Goal: Transaction & Acquisition: Purchase product/service

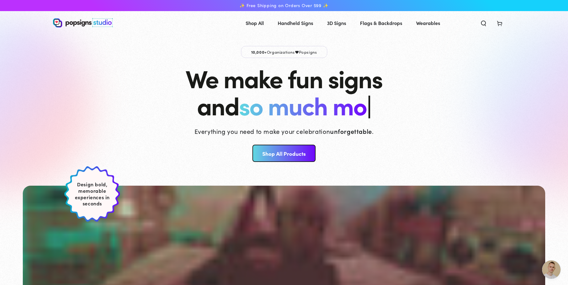
scroll to position [113, 0]
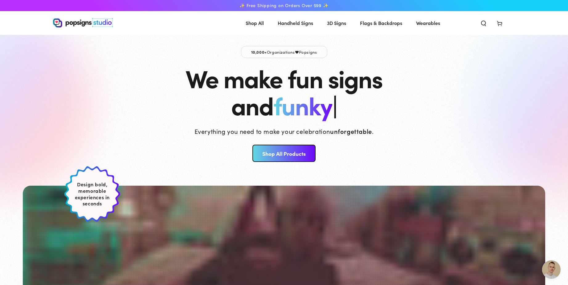
click at [504, 20] on span "Cart" at bounding box center [500, 23] width 16 height 14
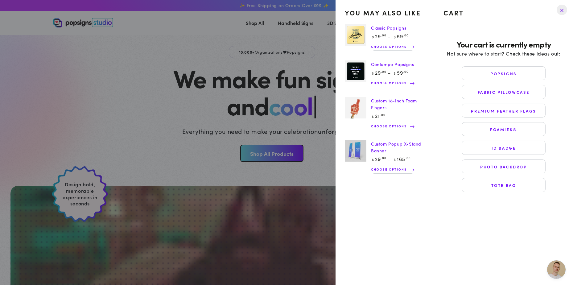
click at [492, 16] on summary "Cart" at bounding box center [500, 23] width 16 height 14
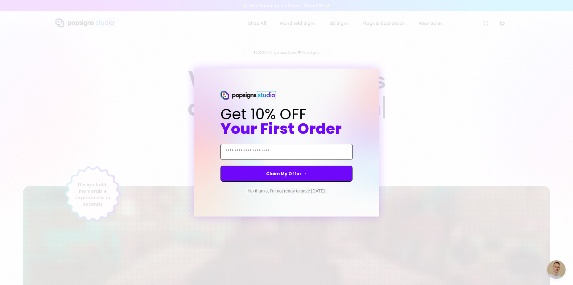
click at [275, 152] on input "Email Address" at bounding box center [287, 151] width 132 height 15
type input "**********"
click at [277, 173] on button "Claim My Offer →" at bounding box center [287, 174] width 132 height 16
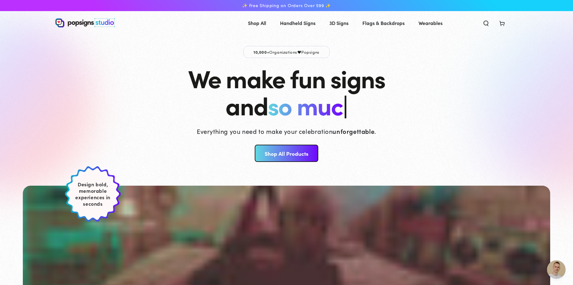
click at [422, 104] on div "Close dialog An error occurred. Please try again later." at bounding box center [286, 142] width 573 height 285
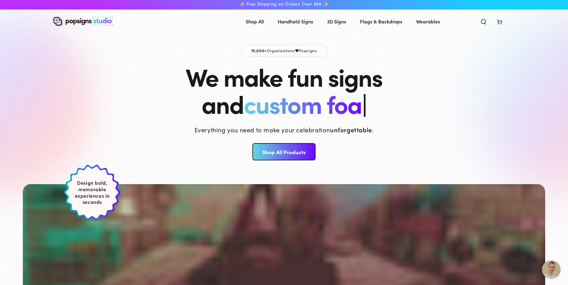
scroll to position [0, 0]
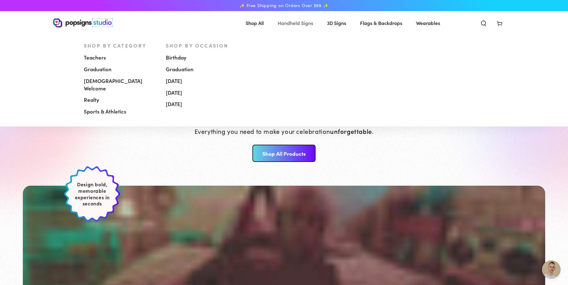
click at [305, 21] on span "Handheld Signs" at bounding box center [295, 23] width 35 height 9
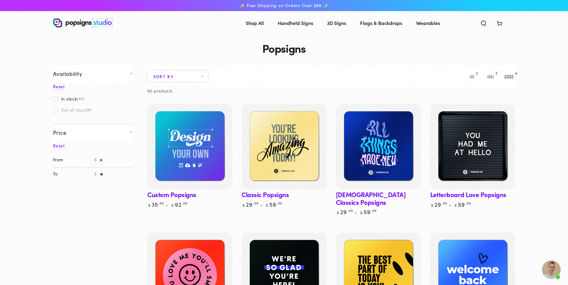
scroll to position [113, 0]
click at [500, 23] on icon at bounding box center [500, 23] width 6 height 6
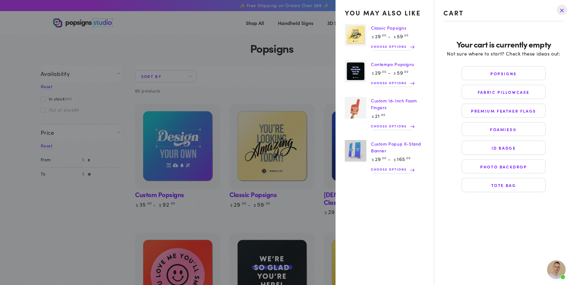
click at [561, 10] on drawer-close-button at bounding box center [562, 10] width 16 height 14
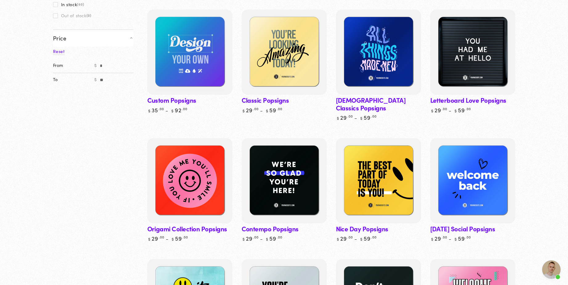
scroll to position [0, 0]
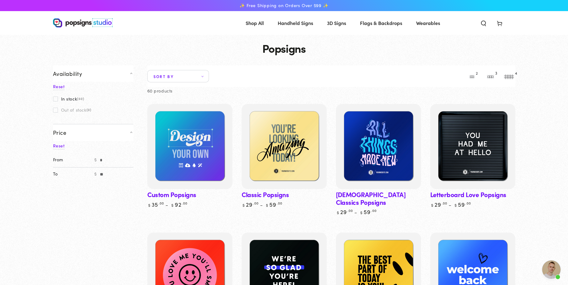
click at [76, 22] on img at bounding box center [83, 22] width 60 height 9
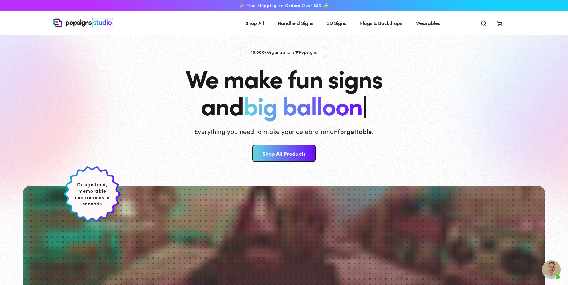
click at [482, 25] on use "Search our site" at bounding box center [483, 23] width 4 height 5
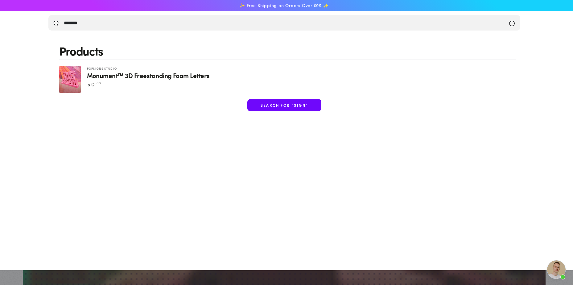
type input "*******"
click at [53, 20] on button "Search our site" at bounding box center [56, 23] width 6 height 6
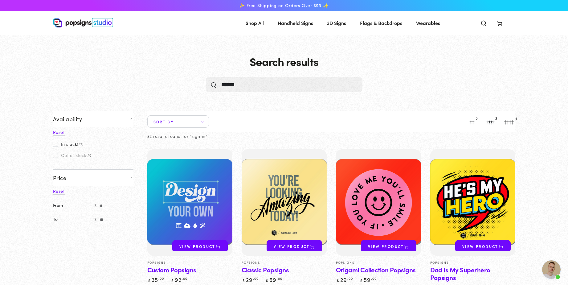
scroll to position [113, 0]
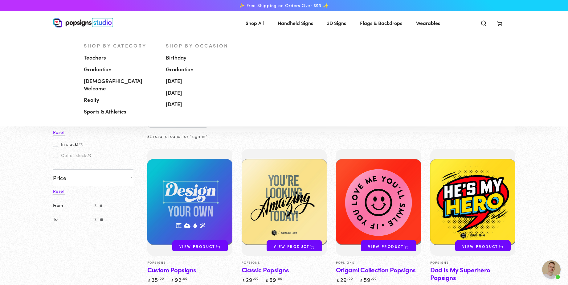
click at [294, 23] on span "Handheld Signs" at bounding box center [295, 23] width 35 height 9
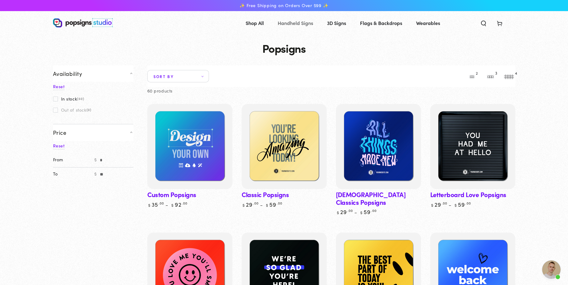
scroll to position [113, 0]
click at [190, 192] on link "Custom Popsigns" at bounding box center [189, 156] width 85 height 104
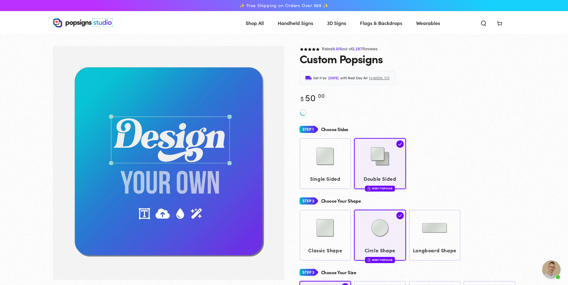
scroll to position [113, 0]
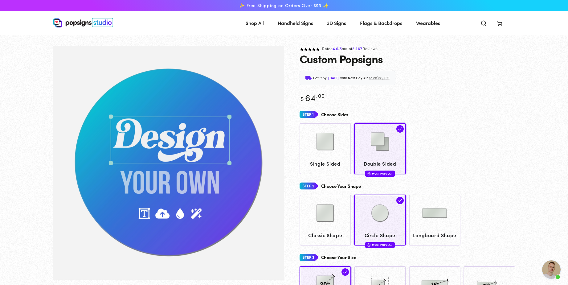
scroll to position [171, 0]
click at [552, 266] on span "Open chat" at bounding box center [552, 269] width 19 height 19
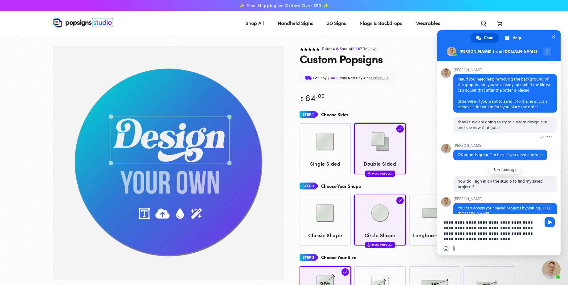
type textarea "**********"
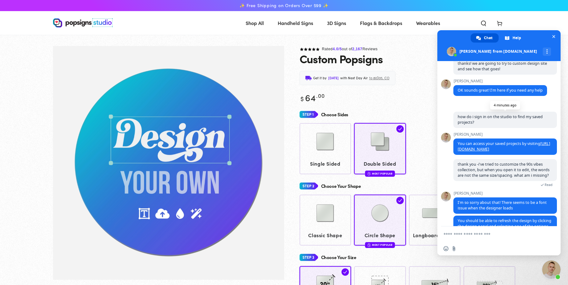
scroll to position [254, 0]
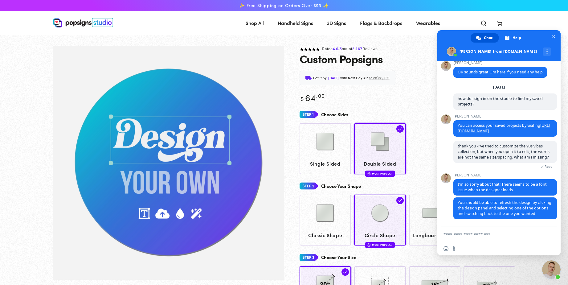
click at [471, 231] on form at bounding box center [492, 234] width 97 height 17
click at [473, 235] on textarea "Compose your message..." at bounding box center [492, 235] width 97 height 6
type textarea "**********"
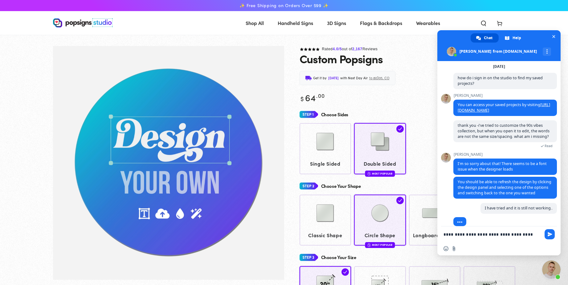
scroll to position [276, 0]
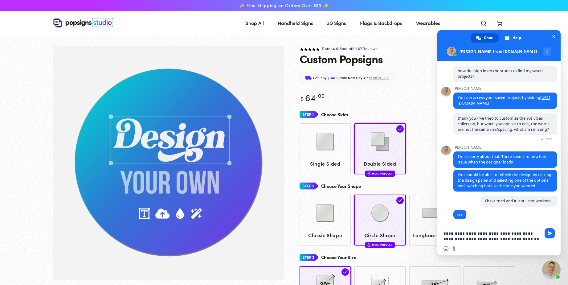
type textarea "**********"
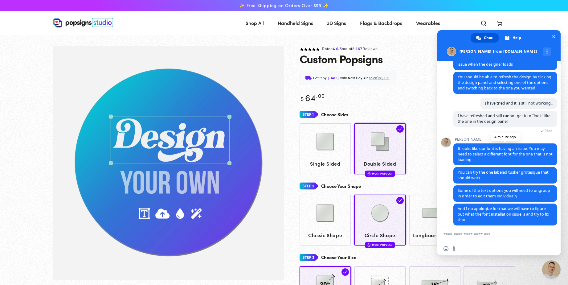
scroll to position [380, 0]
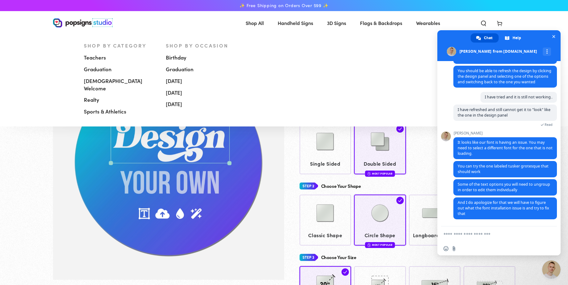
click at [292, 23] on span "Handheld Signs" at bounding box center [295, 23] width 35 height 9
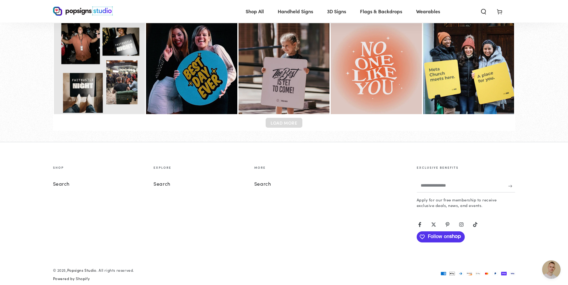
scroll to position [2502, 0]
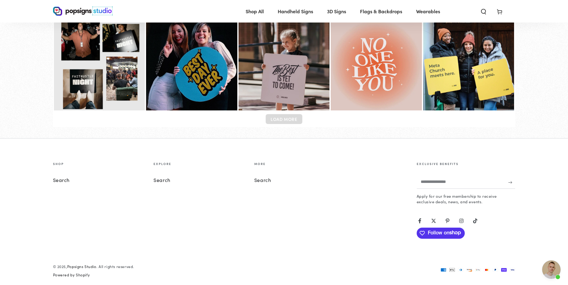
click at [554, 270] on span "Open chat" at bounding box center [552, 269] width 19 height 19
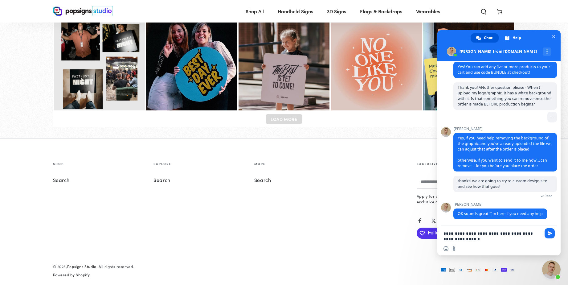
type textarea "**********"
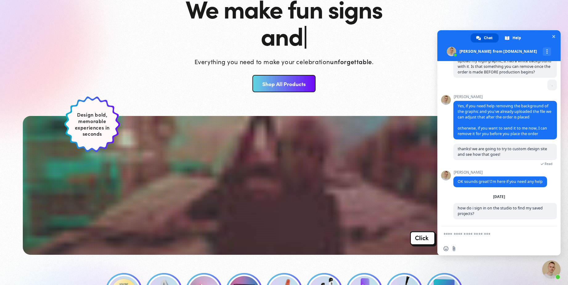
scroll to position [0, 0]
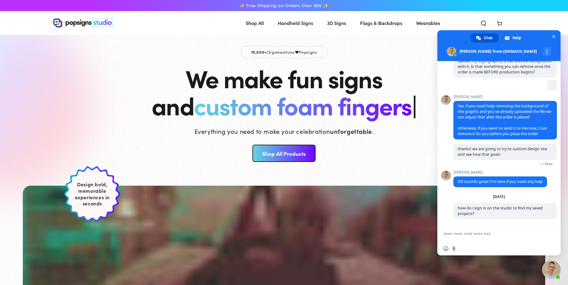
click at [57, 23] on img at bounding box center [83, 22] width 60 height 9
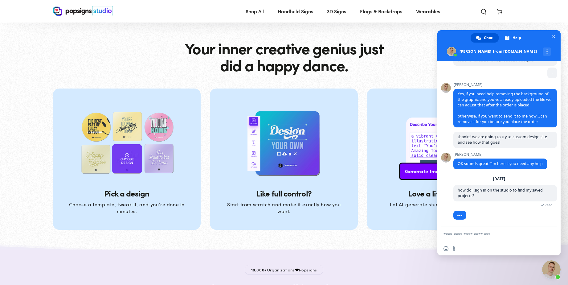
scroll to position [1727, 0]
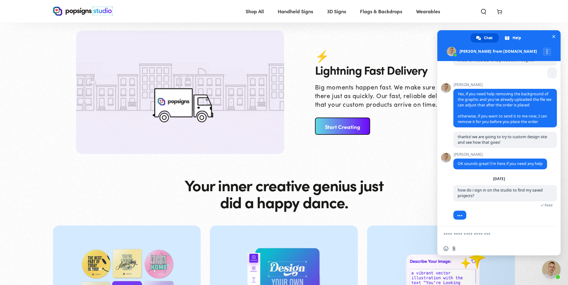
click at [345, 127] on link "Start Creating" at bounding box center [342, 126] width 55 height 17
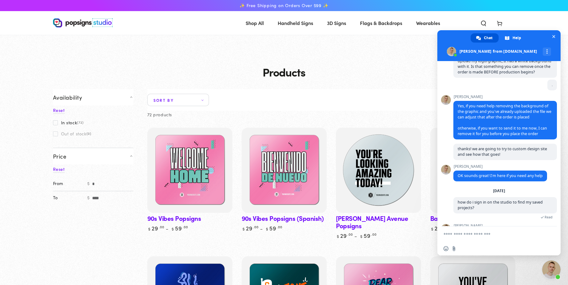
scroll to position [171, 0]
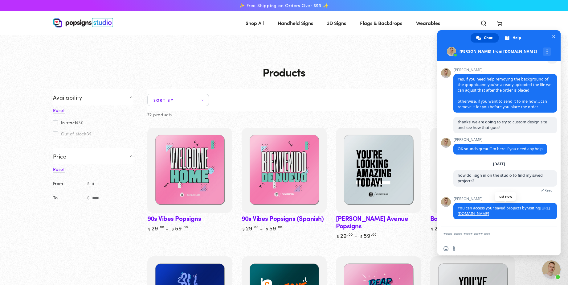
click at [506, 213] on link "[URL][DOMAIN_NAME]" at bounding box center [504, 210] width 93 height 11
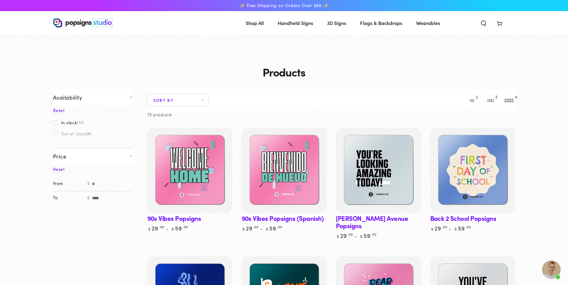
click at [182, 220] on link "90s Vibes Popsigns" at bounding box center [189, 180] width 85 height 104
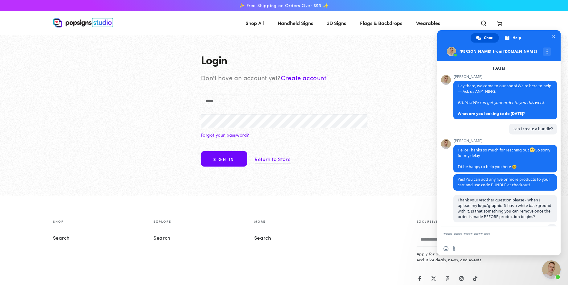
scroll to position [171, 0]
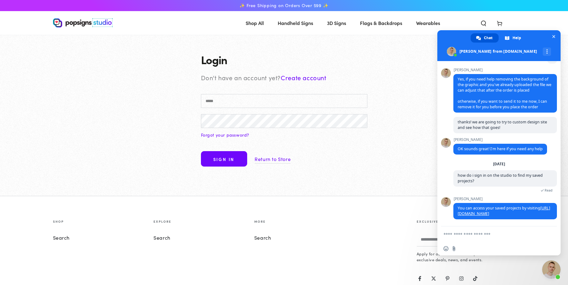
type input "**********"
click at [225, 159] on button "Sign in" at bounding box center [224, 158] width 46 height 15
click at [231, 159] on button "Sign in" at bounding box center [224, 158] width 46 height 15
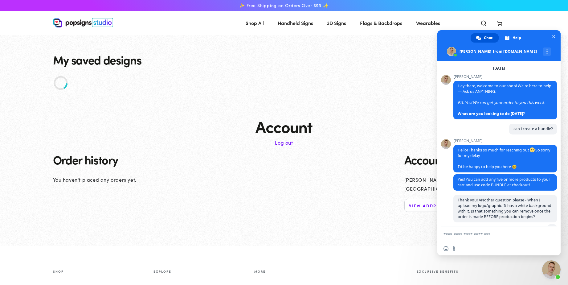
scroll to position [171, 0]
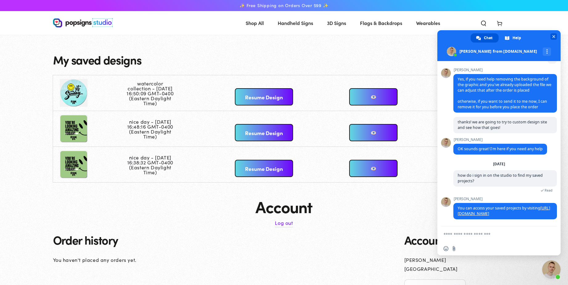
click at [556, 36] on span "Close chat" at bounding box center [554, 36] width 6 height 6
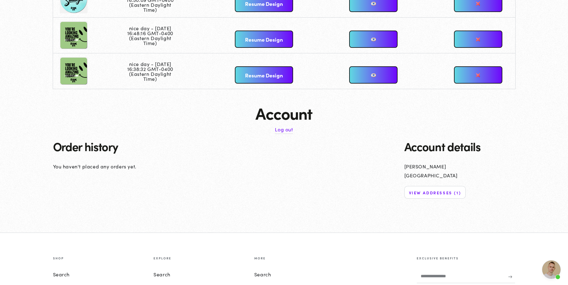
scroll to position [0, 0]
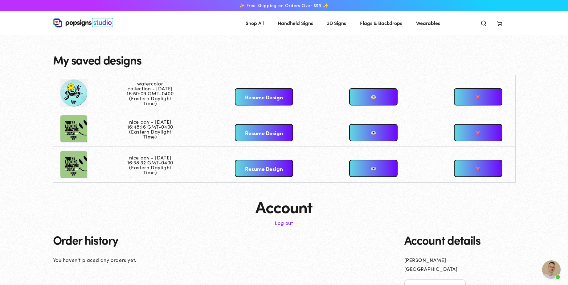
click at [368, 97] on link at bounding box center [373, 96] width 48 height 17
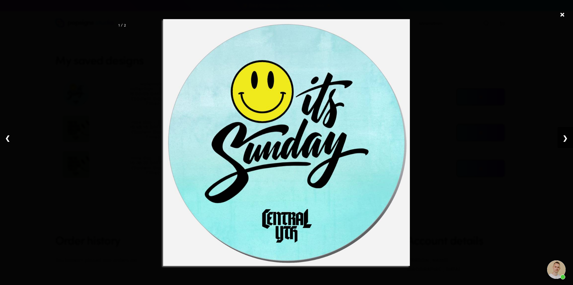
click at [566, 137] on link "❯" at bounding box center [565, 137] width 15 height 21
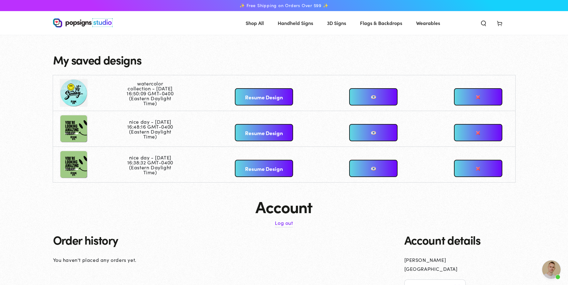
click at [271, 100] on link "Resume Design" at bounding box center [264, 96] width 59 height 17
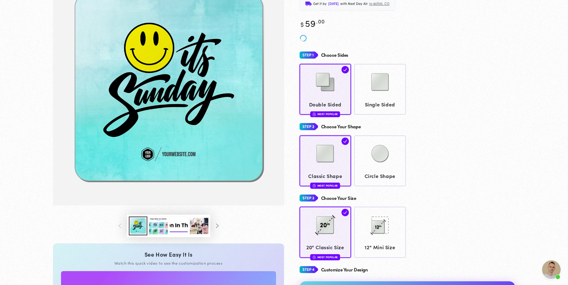
scroll to position [122, 0]
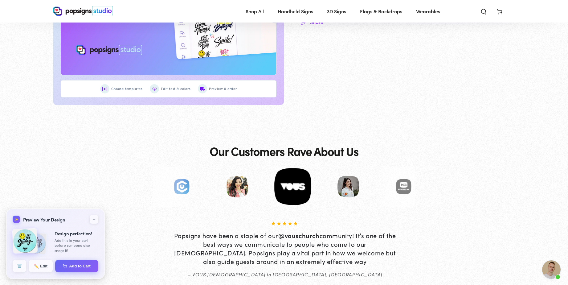
scroll to position [184, 0]
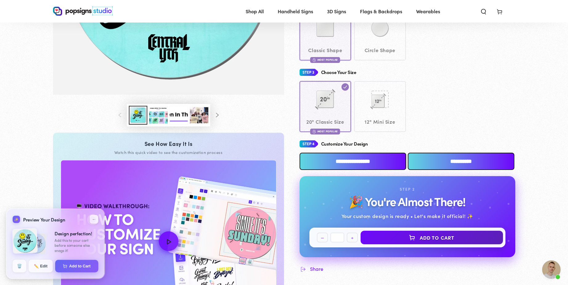
click at [360, 160] on input "**********" at bounding box center [353, 161] width 107 height 17
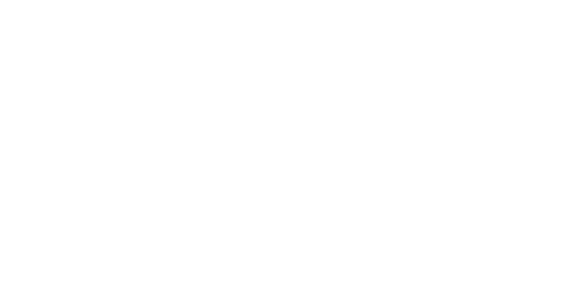
scroll to position [0, 0]
type textarea "An ancient tree with a door leading to a magical world"
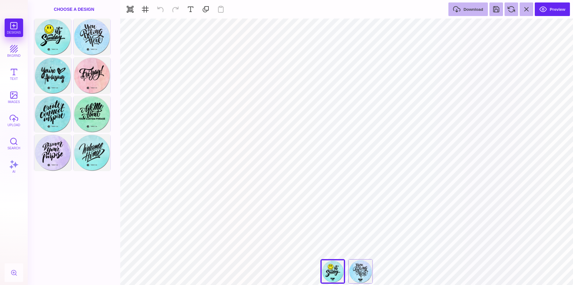
type textarea "**********"
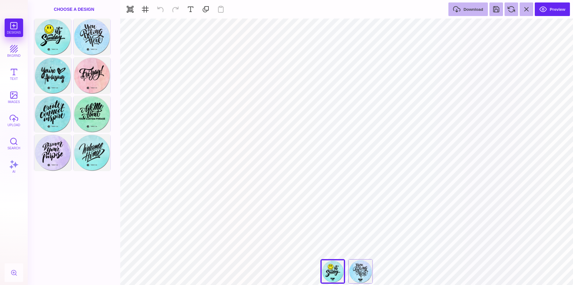
type textarea "**********"
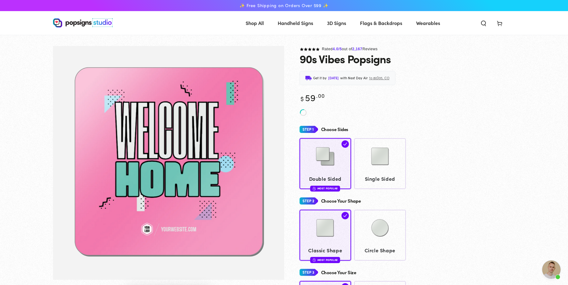
scroll to position [171, 0]
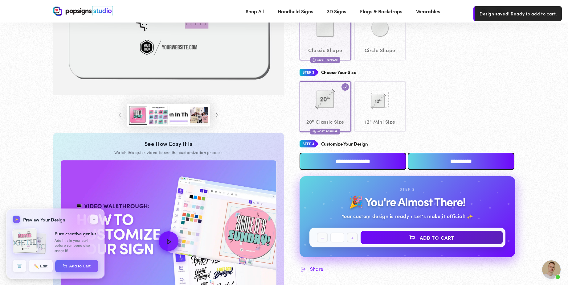
click at [156, 116] on button "Load image 3 in gallery view" at bounding box center [158, 115] width 19 height 19
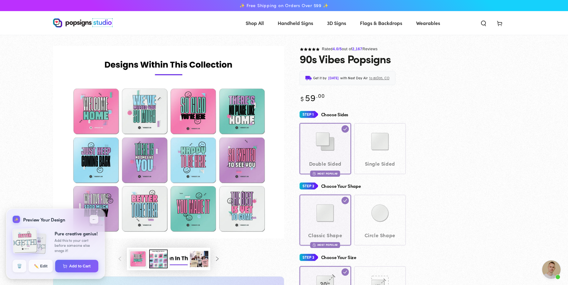
click at [145, 109] on img "Gallery Viewer" at bounding box center [168, 142] width 231 height 192
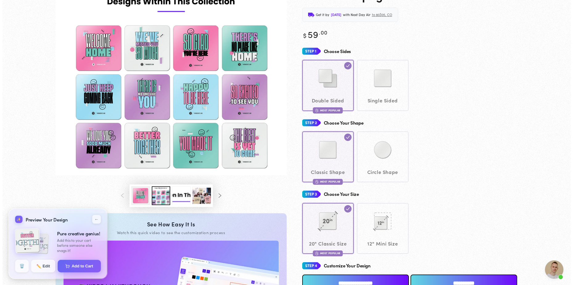
scroll to position [153, 0]
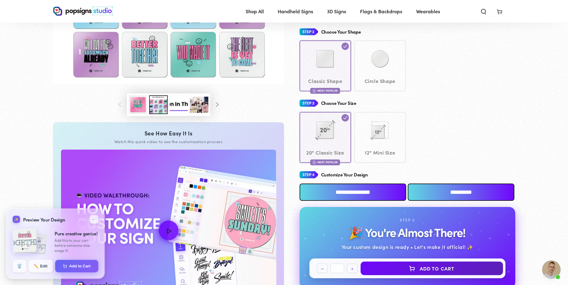
click at [342, 193] on input "**********" at bounding box center [353, 192] width 107 height 17
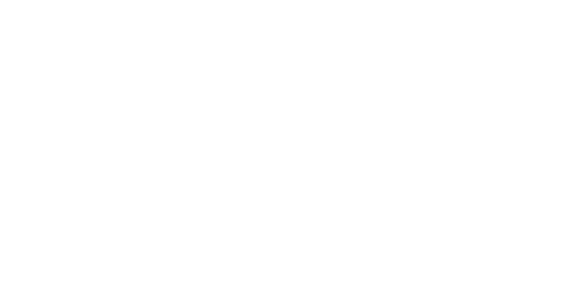
scroll to position [0, 0]
type textarea "An ancient tree with a door leading to a magical world"
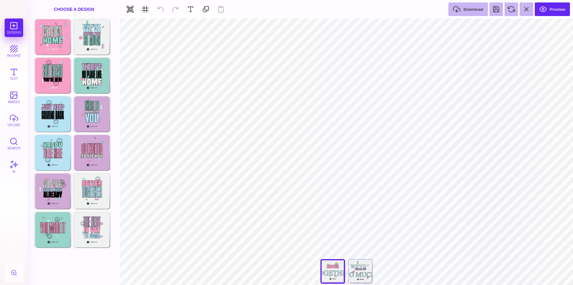
type textarea "**********"
type input "#B6E4F5"
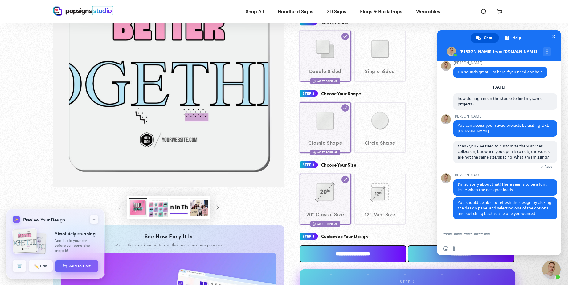
click at [343, 252] on input "**********" at bounding box center [353, 253] width 107 height 17
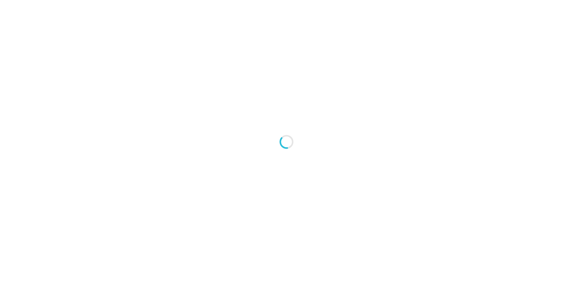
type textarea "An ancient tree with a door leading to a magical world"
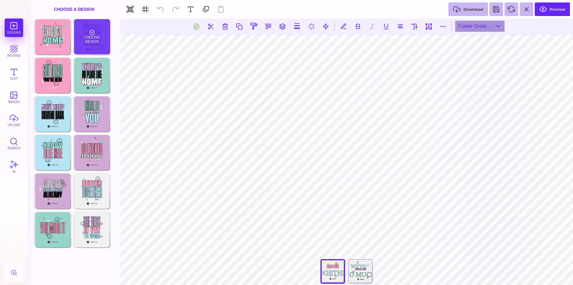
click at [95, 39] on div "Choose Design" at bounding box center [92, 36] width 36 height 35
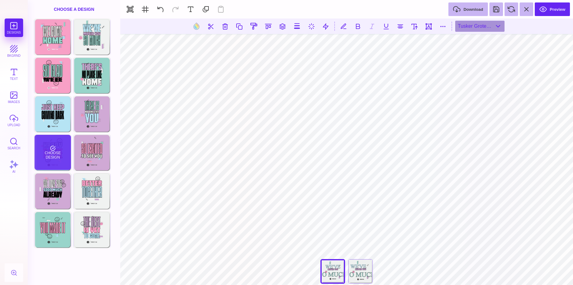
click at [53, 158] on div "Choose Design" at bounding box center [53, 152] width 36 height 35
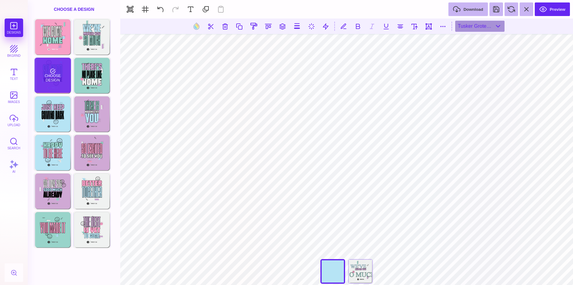
click at [55, 74] on div "Choose Design" at bounding box center [53, 75] width 36 height 35
click at [42, 76] on div "Choose Design" at bounding box center [53, 75] width 36 height 35
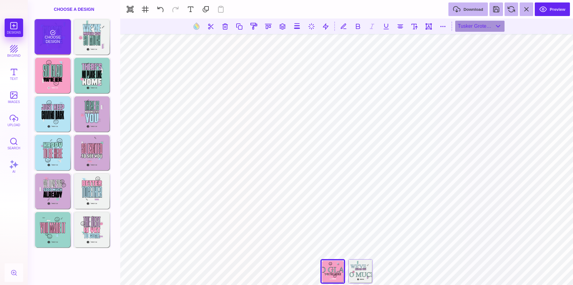
click at [49, 38] on div "Choose Design" at bounding box center [53, 36] width 36 height 35
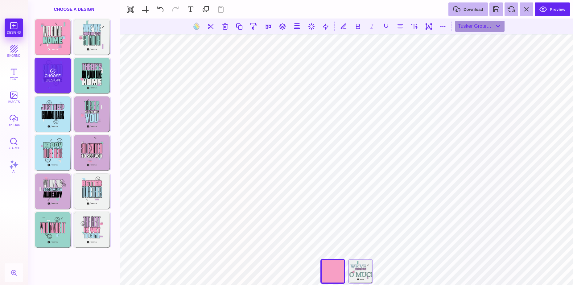
click at [54, 74] on div "Choose Design" at bounding box center [53, 75] width 36 height 35
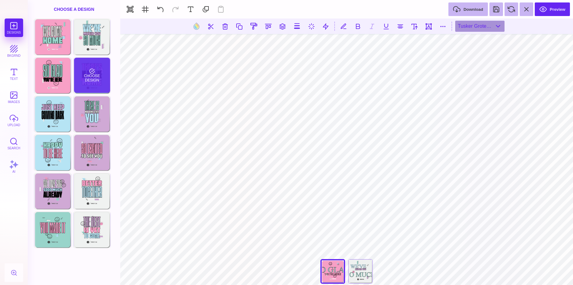
click at [98, 85] on div "Choose Design" at bounding box center [92, 75] width 36 height 35
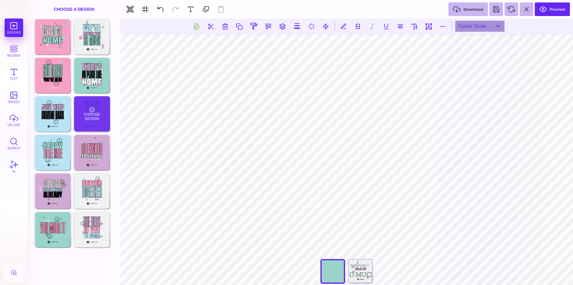
click at [97, 119] on div "Choose Design" at bounding box center [92, 113] width 36 height 35
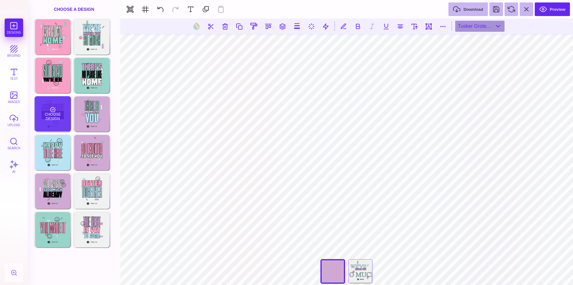
click at [58, 119] on div "Choose Design" at bounding box center [53, 113] width 36 height 35
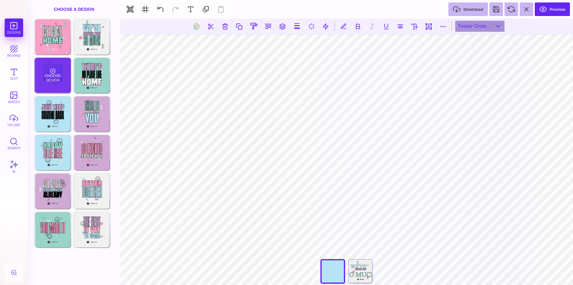
click at [62, 79] on div "Choose Design" at bounding box center [53, 75] width 36 height 35
click at [47, 66] on div "Choose Design" at bounding box center [53, 75] width 36 height 35
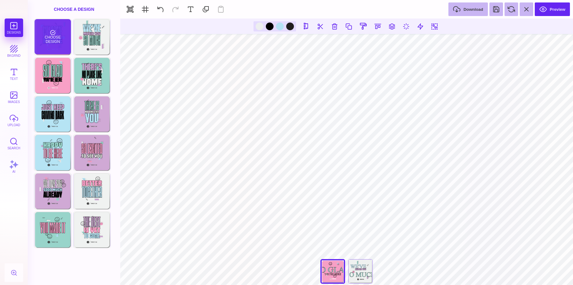
click at [42, 45] on div "Choose Design" at bounding box center [53, 36] width 36 height 35
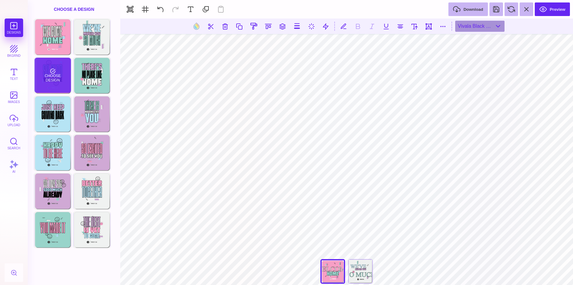
click at [52, 78] on div "Choose Design" at bounding box center [53, 75] width 36 height 35
click at [51, 78] on div "Choose Design" at bounding box center [53, 75] width 36 height 35
click at [46, 80] on div "Choose Design" at bounding box center [53, 75] width 36 height 35
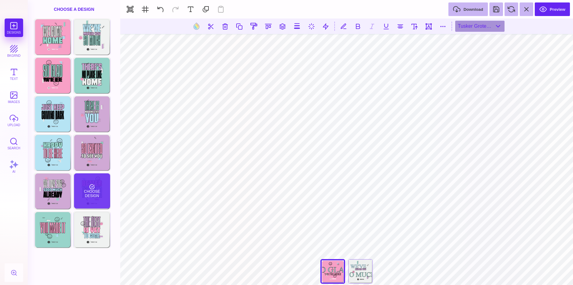
click at [98, 196] on div "Choose Design" at bounding box center [92, 190] width 36 height 35
click at [94, 188] on div "Choose Design" at bounding box center [92, 190] width 36 height 35
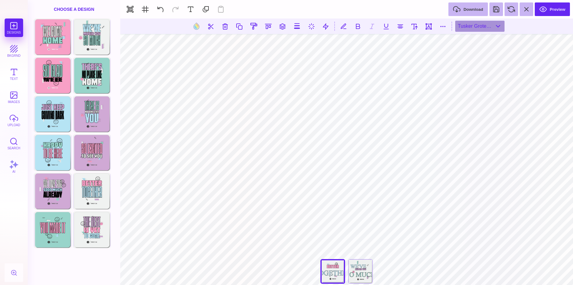
type input "#B6E4F5"
click at [54, 147] on div "Choose Design" at bounding box center [53, 152] width 36 height 35
click at [89, 147] on div "Choose Design" at bounding box center [92, 152] width 36 height 35
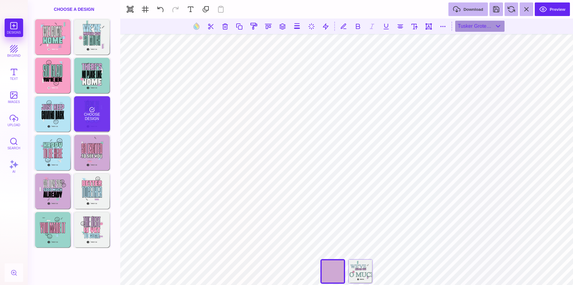
click at [89, 103] on div "Choose Design" at bounding box center [92, 113] width 36 height 35
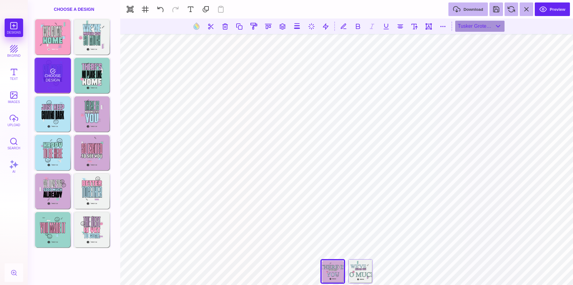
click at [46, 72] on div "Choose Design" at bounding box center [53, 75] width 36 height 35
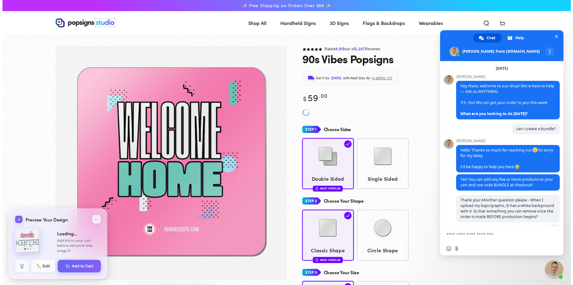
scroll to position [254, 0]
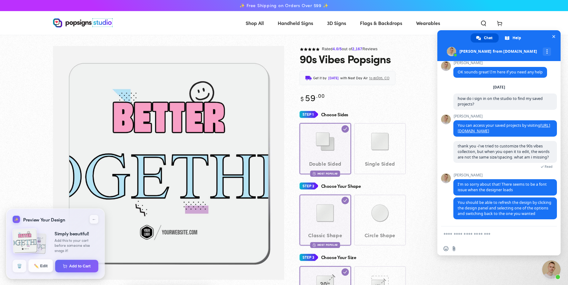
click at [37, 262] on button "✏️ Edit" at bounding box center [40, 265] width 25 height 13
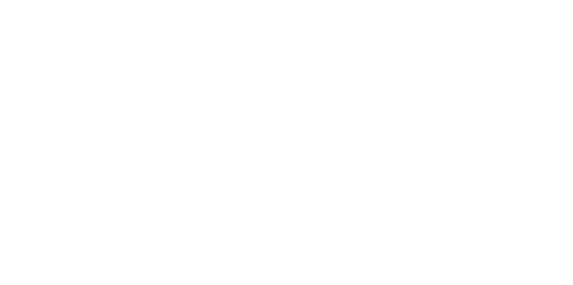
scroll to position [0, 0]
type textarea "An ancient tree with a door leading to a magical world"
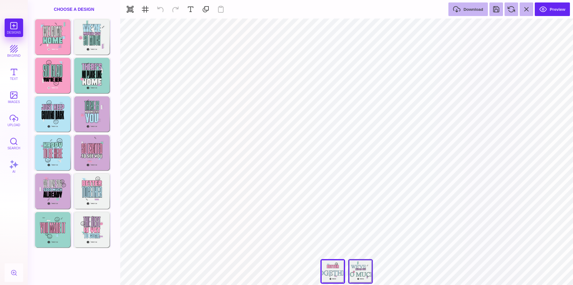
click at [360, 271] on div "We Missed You So Much" at bounding box center [360, 271] width 25 height 25
click at [341, 271] on div "Better Together" at bounding box center [332, 271] width 25 height 25
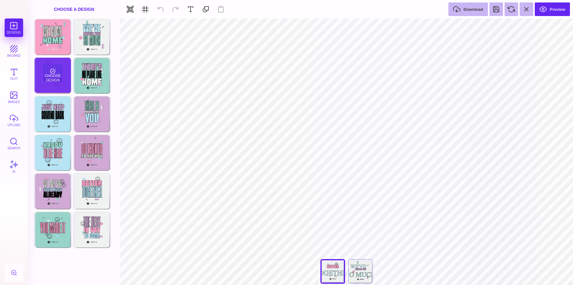
click at [50, 66] on div "Choose Design" at bounding box center [53, 75] width 36 height 35
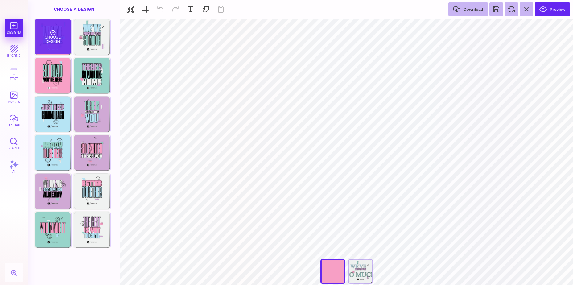
click at [50, 38] on div "Choose Design" at bounding box center [53, 36] width 36 height 35
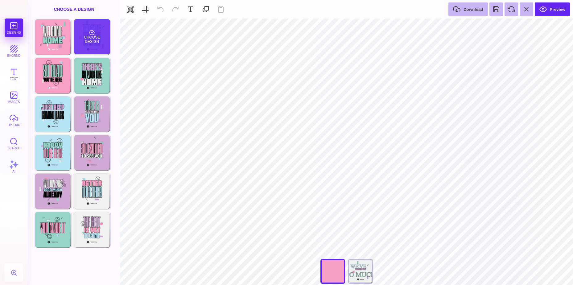
click at [93, 38] on div "Choose Design" at bounding box center [92, 36] width 36 height 35
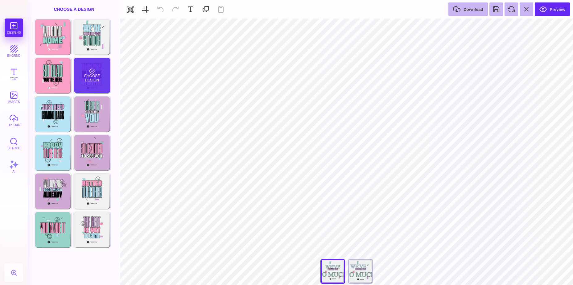
click at [100, 74] on div "Choose Design" at bounding box center [92, 75] width 36 height 35
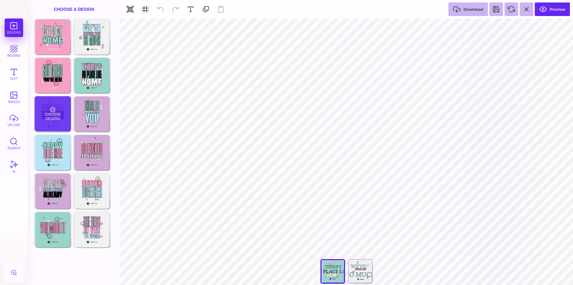
click at [64, 110] on div "Choose Design" at bounding box center [53, 113] width 36 height 35
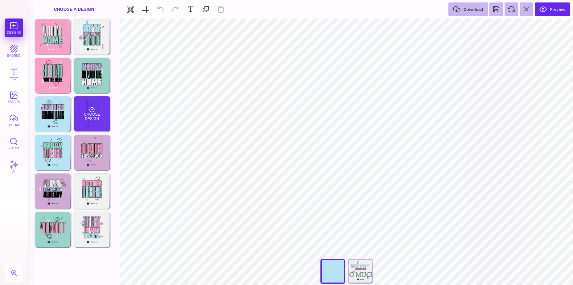
click at [96, 114] on div "Choose Design" at bounding box center [92, 113] width 36 height 35
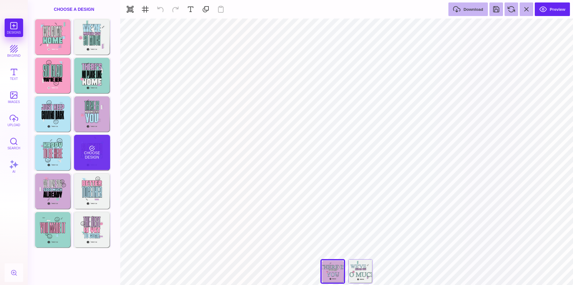
click at [93, 156] on div "Choose Design" at bounding box center [92, 152] width 36 height 35
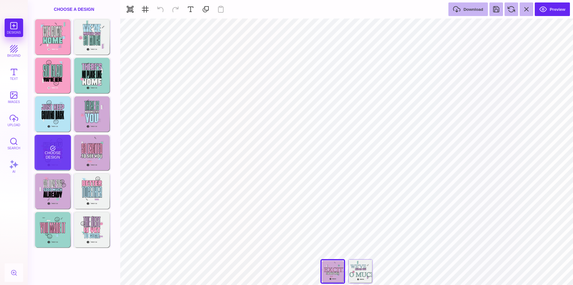
click at [56, 156] on div "Choose Design" at bounding box center [53, 152] width 36 height 35
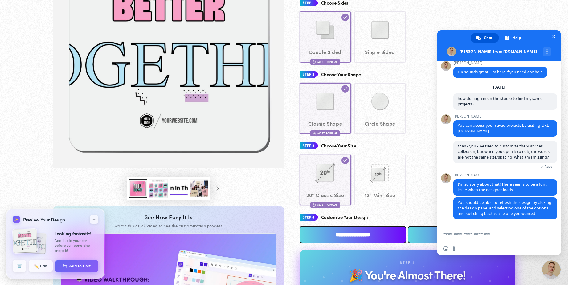
scroll to position [122, 0]
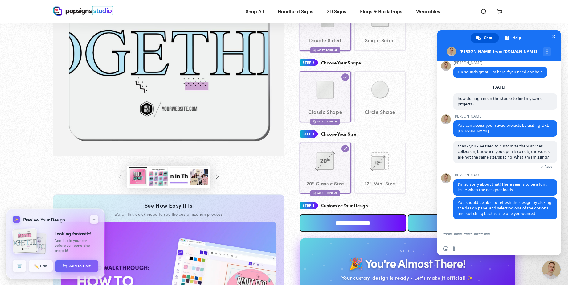
click at [356, 227] on input "**********" at bounding box center [353, 222] width 107 height 17
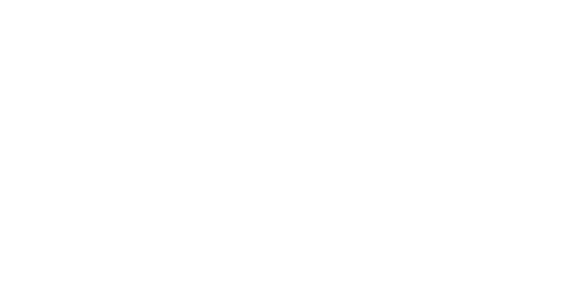
scroll to position [0, 0]
type textarea "An ancient tree with a door leading to a magical world"
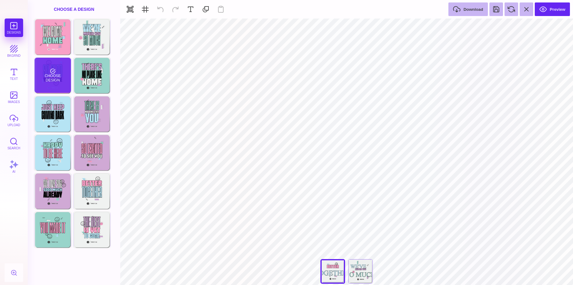
click at [50, 73] on div "Choose Design" at bounding box center [53, 75] width 36 height 35
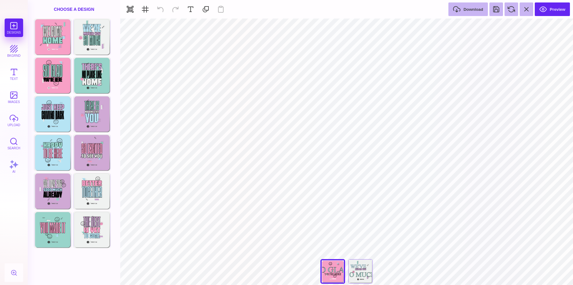
type input "#EDEFEF"
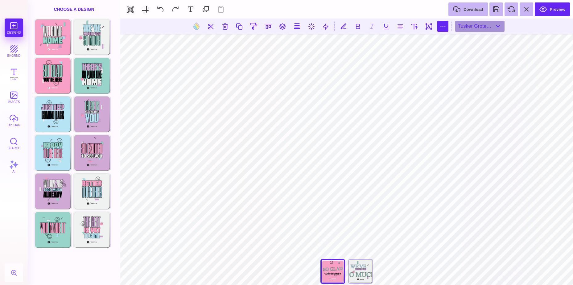
click at [440, 22] on button at bounding box center [442, 26] width 11 height 11
type input "*"
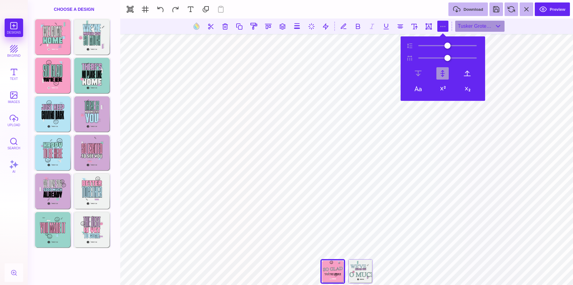
click at [443, 72] on button at bounding box center [442, 73] width 12 height 12
click at [419, 73] on button at bounding box center [418, 73] width 12 height 12
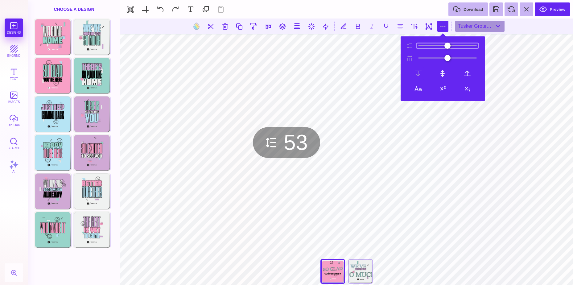
drag, startPoint x: 424, startPoint y: 45, endPoint x: 450, endPoint y: 44, distance: 25.6
type input "**"
click at [450, 44] on input "range" at bounding box center [448, 45] width 62 height 4
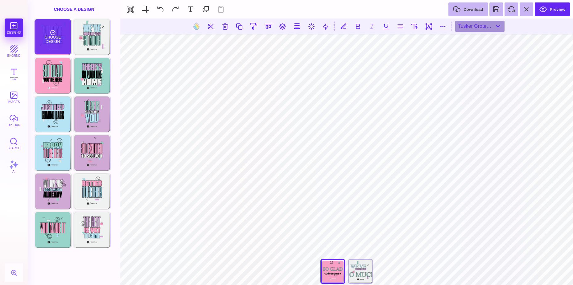
click at [47, 40] on div "Choose Design" at bounding box center [53, 36] width 36 height 35
type input "#EFF1F0"
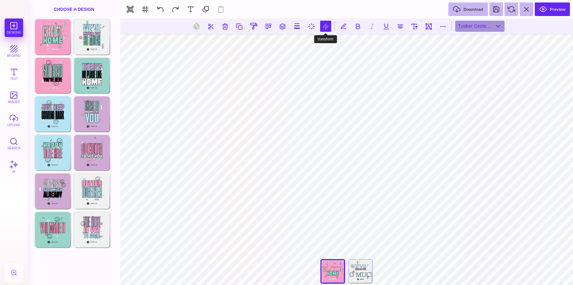
click at [323, 24] on button at bounding box center [325, 26] width 11 height 11
type input "*"
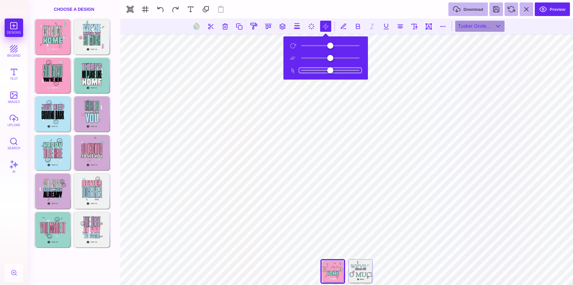
drag, startPoint x: 332, startPoint y: 68, endPoint x: 327, endPoint y: 69, distance: 4.8
type input "**"
click at [327, 69] on input "range" at bounding box center [331, 70] width 62 height 4
drag, startPoint x: 331, startPoint y: 56, endPoint x: 339, endPoint y: 52, distance: 8.7
type input "**"
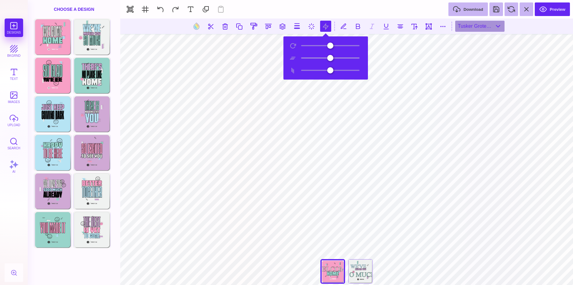
click at [361, 59] on input "range" at bounding box center [331, 58] width 62 height 4
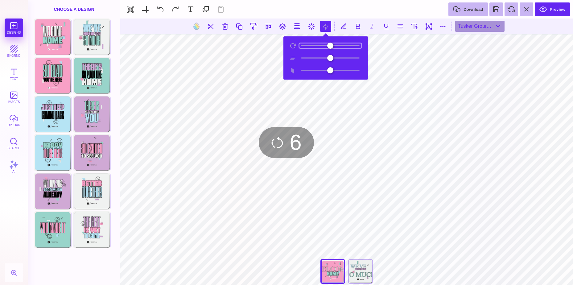
type input "*"
click at [304, 43] on input "range" at bounding box center [331, 45] width 62 height 4
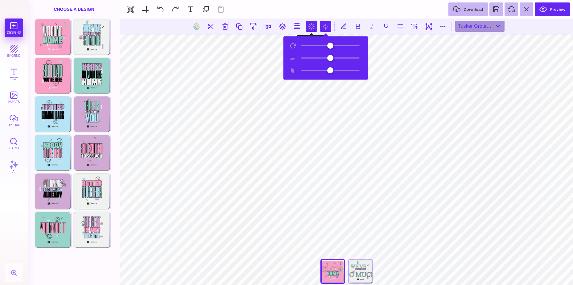
click at [308, 25] on button at bounding box center [311, 26] width 11 height 11
type input "*"
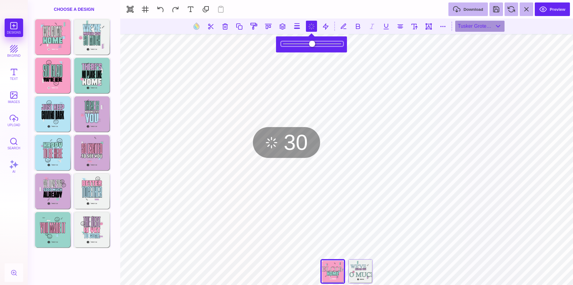
type input "*"
drag, startPoint x: 337, startPoint y: 43, endPoint x: 432, endPoint y: 49, distance: 95.8
click at [343, 46] on input "range" at bounding box center [312, 44] width 62 height 4
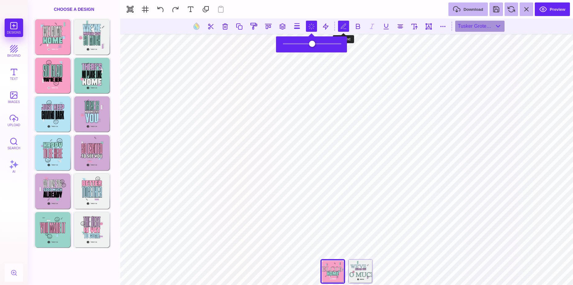
click at [341, 26] on button at bounding box center [343, 26] width 11 height 11
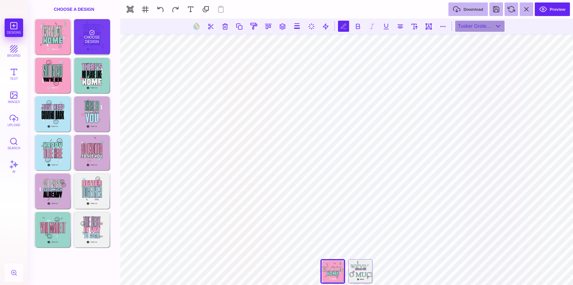
click at [90, 37] on div "Choose Design" at bounding box center [92, 36] width 36 height 35
click at [91, 37] on div "Choose Design" at bounding box center [92, 36] width 36 height 35
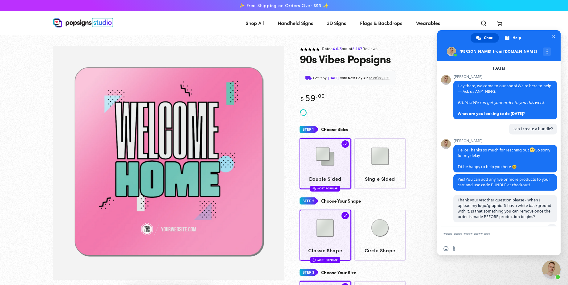
scroll to position [254, 0]
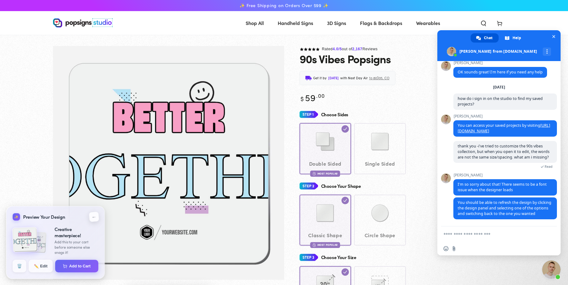
click at [93, 215] on button "←" at bounding box center [94, 217] width 10 height 10
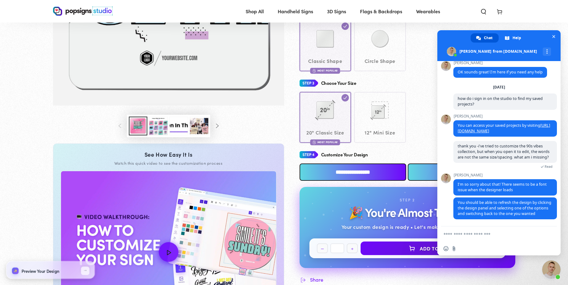
scroll to position [184, 0]
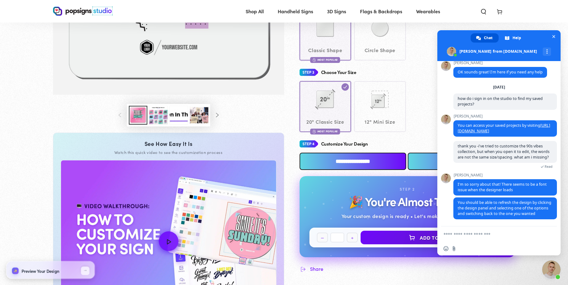
click at [340, 160] on input "**********" at bounding box center [353, 161] width 107 height 17
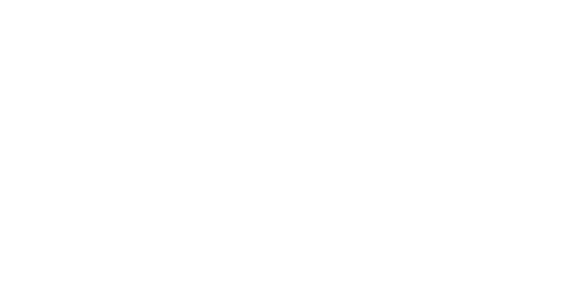
scroll to position [0, 0]
type textarea "An ancient tree with a door leading to a magical world"
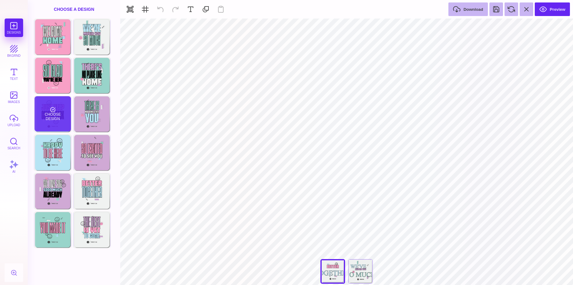
click at [46, 118] on div "Choose Design" at bounding box center [53, 113] width 36 height 35
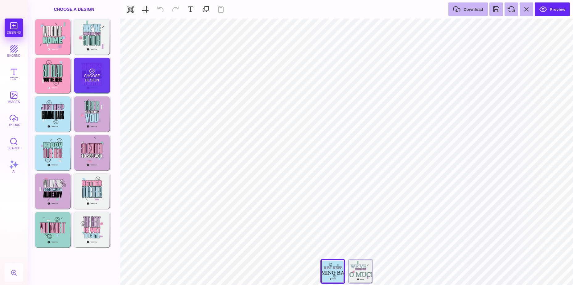
click at [87, 78] on div "Choose Design" at bounding box center [92, 75] width 36 height 35
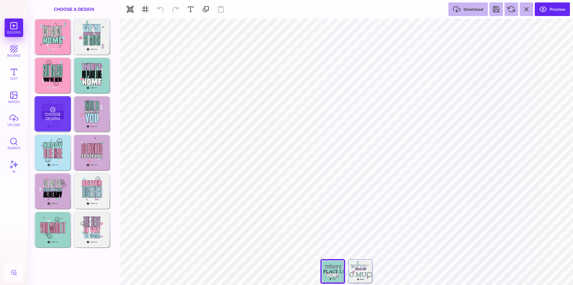
click at [59, 115] on div "Choose Design" at bounding box center [53, 113] width 36 height 35
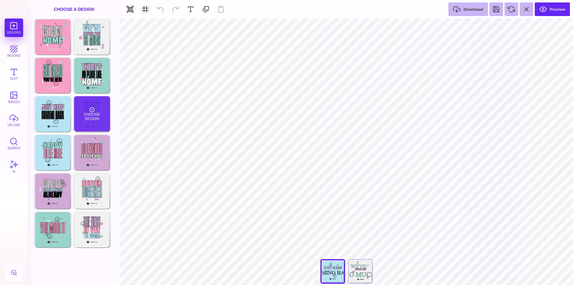
click at [87, 114] on div "Choose Design" at bounding box center [92, 113] width 36 height 35
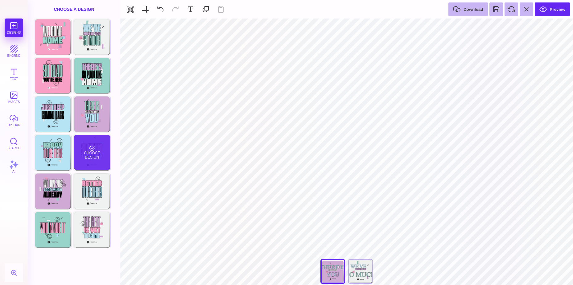
click at [105, 149] on div "Choose Design" at bounding box center [92, 152] width 36 height 35
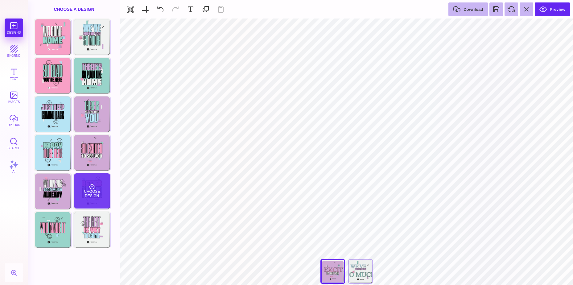
click at [100, 179] on div "Choose Design" at bounding box center [92, 190] width 36 height 35
type input "#B6E4F5"
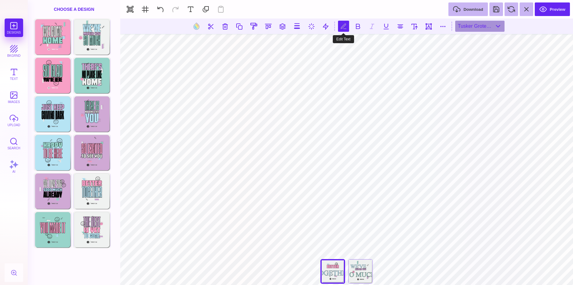
click at [347, 25] on button at bounding box center [343, 26] width 11 height 11
click at [345, 27] on button at bounding box center [343, 26] width 11 height 11
click at [415, 27] on button at bounding box center [414, 26] width 11 height 11
type input "***"
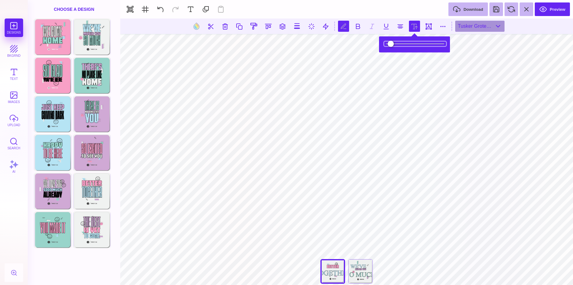
drag, startPoint x: 391, startPoint y: 42, endPoint x: 399, endPoint y: 39, distance: 7.7
type input "*****"
click at [399, 42] on input "range" at bounding box center [415, 44] width 62 height 4
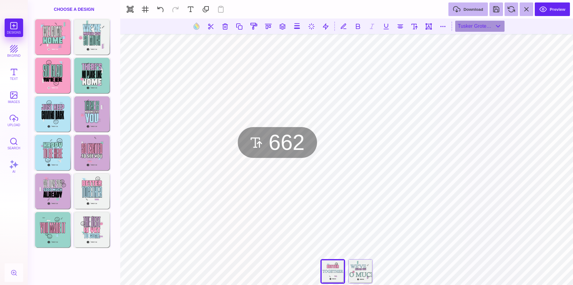
click at [568, 0] on html "Designs bkgrnd Text images upload Search AI set page background" at bounding box center [286, 142] width 573 height 285
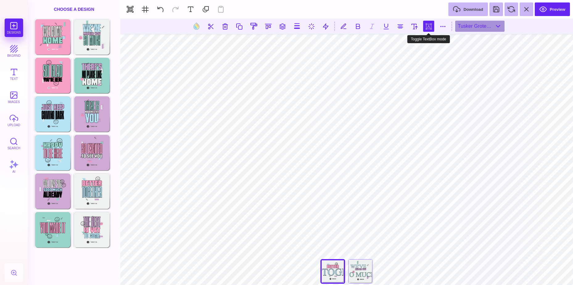
click at [428, 27] on button at bounding box center [428, 26] width 11 height 11
click at [429, 26] on button at bounding box center [428, 26] width 11 height 11
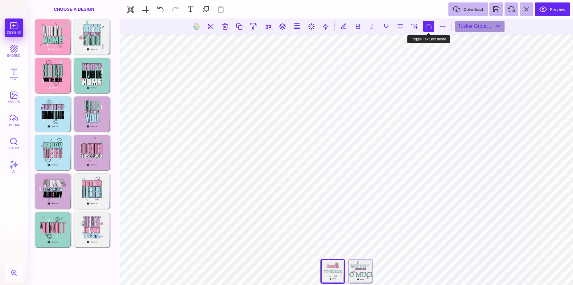
click at [429, 26] on button at bounding box center [428, 26] width 11 height 11
click at [443, 23] on button at bounding box center [442, 26] width 11 height 11
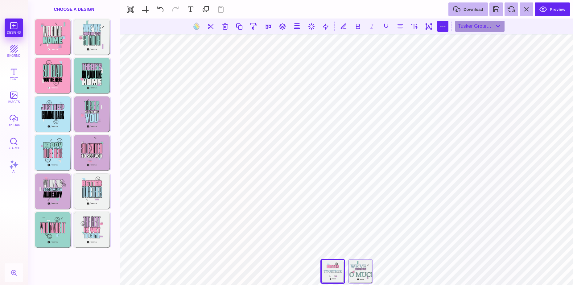
type input "*"
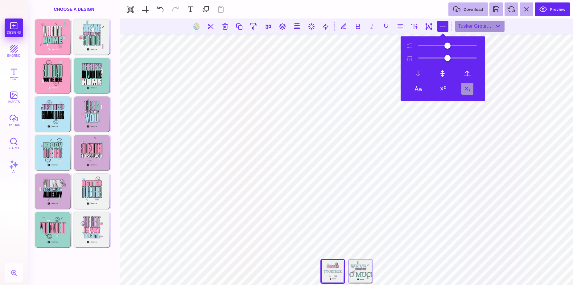
click at [466, 90] on button at bounding box center [467, 89] width 12 height 12
click at [440, 87] on button at bounding box center [443, 89] width 12 height 12
click at [418, 86] on button at bounding box center [418, 89] width 12 height 10
type textarea "**********"
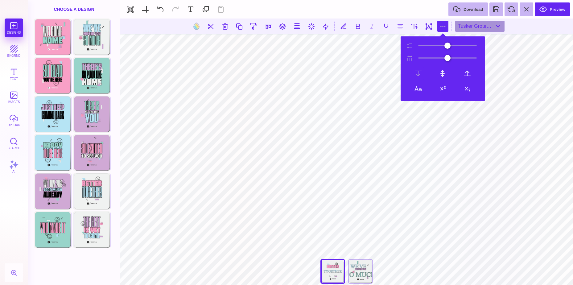
scroll to position [332, 0]
click at [480, 27] on div "Tusker Grotesk 2800 Super" at bounding box center [479, 26] width 49 height 11
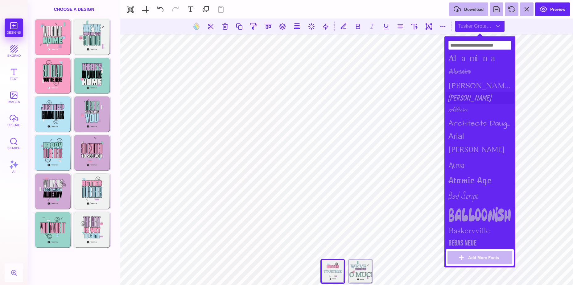
click at [467, 99] on div "[PERSON_NAME]" at bounding box center [480, 98] width 68 height 12
click at [471, 119] on div "Architects Daughter" at bounding box center [480, 123] width 68 height 14
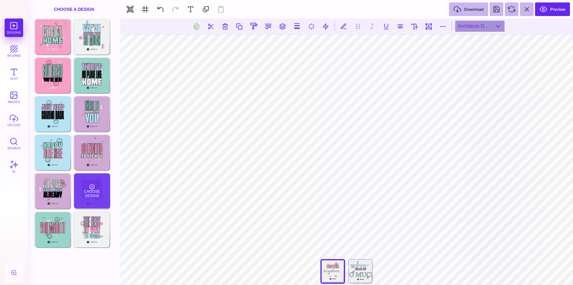
scroll to position [350, 0]
click at [99, 188] on div "Choose Design" at bounding box center [92, 190] width 36 height 35
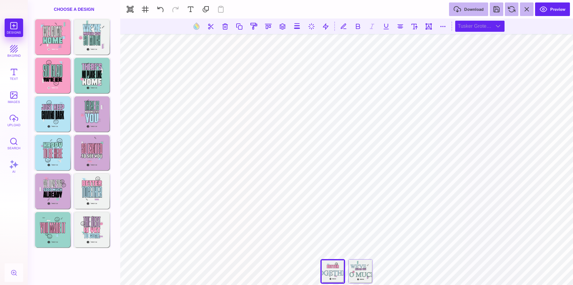
click at [495, 27] on div "Tusker Grotesk 2800 Super" at bounding box center [479, 26] width 49 height 11
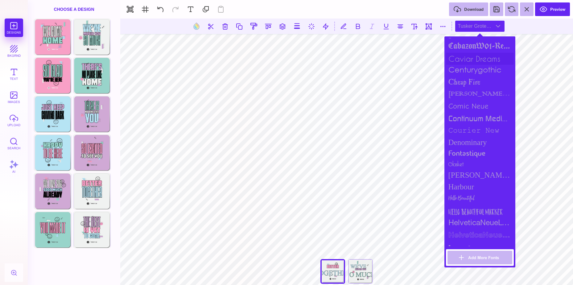
scroll to position [308, 0]
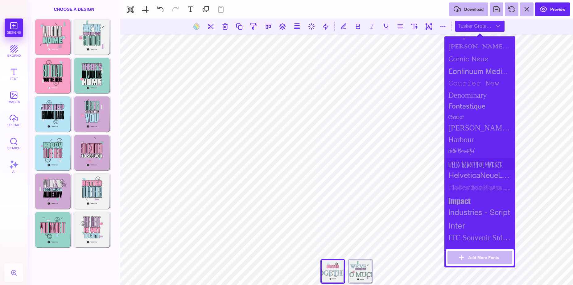
click at [486, 167] on div "Hello Beautiful Marker" at bounding box center [480, 164] width 68 height 12
click at [478, 176] on div "HelveticaNeueLT Std" at bounding box center [480, 176] width 68 height 12
click at [454, 152] on div "Hello Beautiful" at bounding box center [480, 152] width 68 height 12
click at [463, 167] on div "Hello Beautiful Marker" at bounding box center [480, 164] width 68 height 12
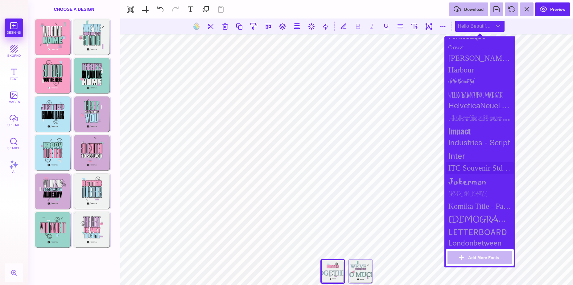
scroll to position [401, 0]
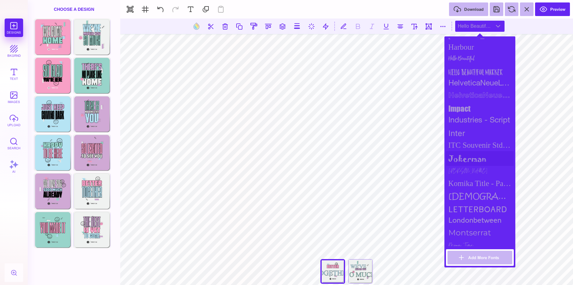
click at [462, 164] on div "jokerman" at bounding box center [480, 158] width 68 height 15
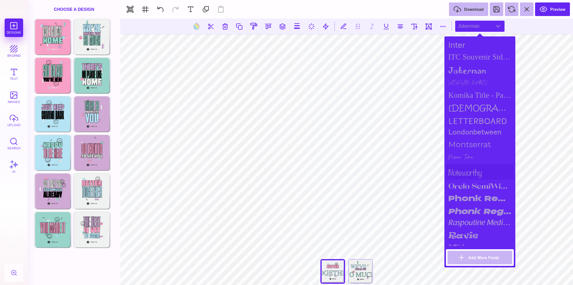
scroll to position [494, 0]
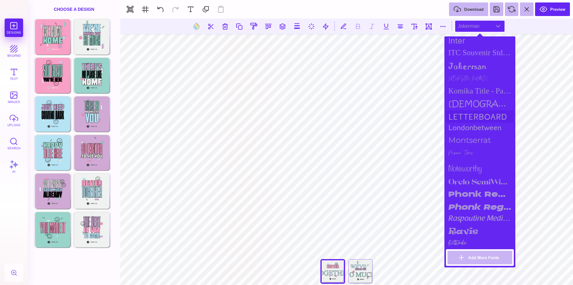
click at [463, 116] on div "Letterboard" at bounding box center [480, 116] width 68 height 12
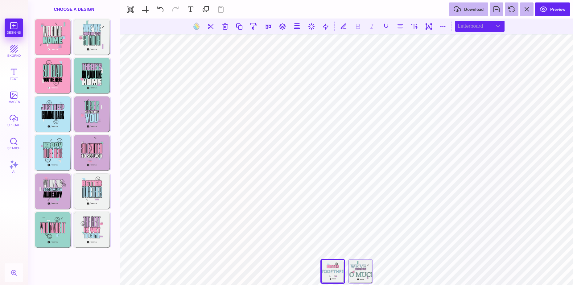
click at [472, 27] on div "Letterboard" at bounding box center [479, 26] width 49 height 11
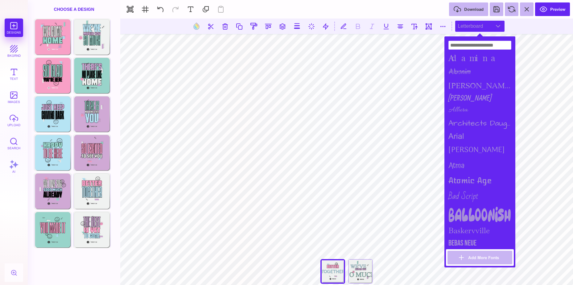
scroll to position [380, 0]
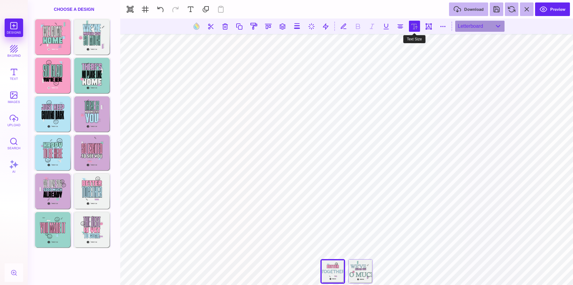
click at [413, 27] on button at bounding box center [414, 26] width 11 height 11
type input "*****"
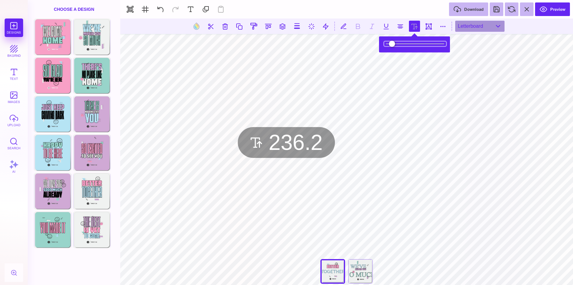
drag, startPoint x: 407, startPoint y: 44, endPoint x: 403, endPoint y: 44, distance: 4.0
type input "*****"
click at [403, 44] on input "range" at bounding box center [415, 44] width 62 height 4
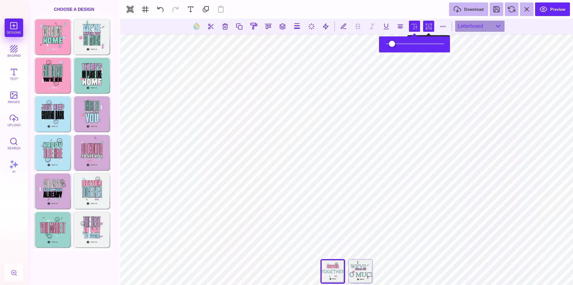
click at [426, 25] on button at bounding box center [428, 26] width 11 height 11
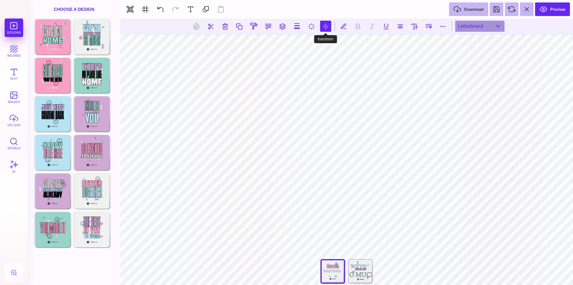
click at [324, 27] on button at bounding box center [325, 26] width 11 height 11
type input "*"
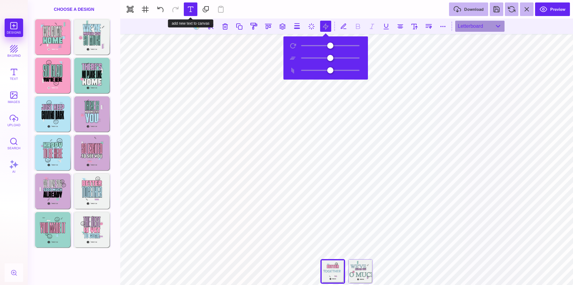
click at [187, 9] on button at bounding box center [191, 9] width 14 height 14
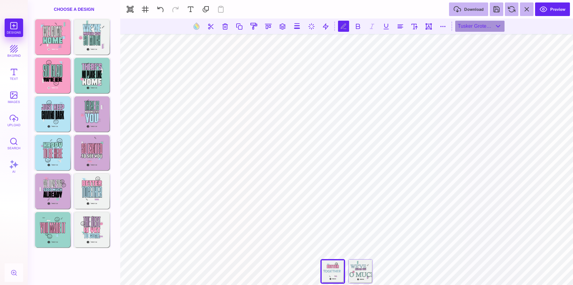
scroll to position [0, 1]
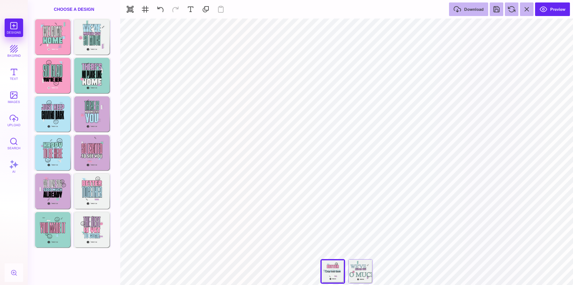
type input "#000000"
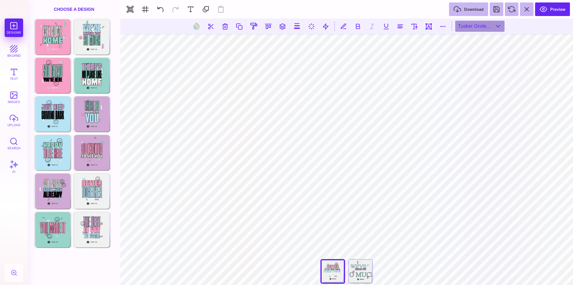
type textarea "**********"
click at [97, 151] on div "Choose Design" at bounding box center [92, 152] width 36 height 35
click at [500, 29] on div "Tusker Grotesk 2800 Super" at bounding box center [479, 26] width 49 height 11
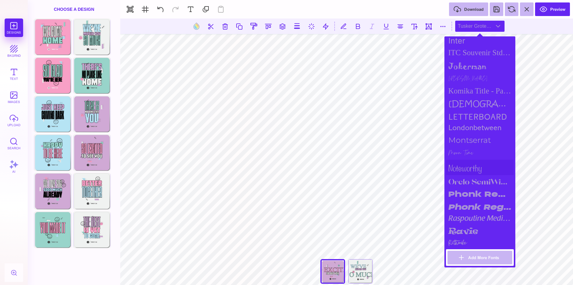
scroll to position [722, 0]
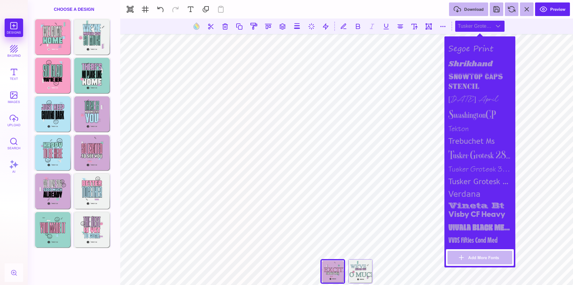
click at [484, 150] on div "Tusker Grotesk 2800 Super" at bounding box center [480, 155] width 68 height 16
click at [464, 180] on div "Tusker Grotesk 4800 Super" at bounding box center [480, 182] width 68 height 12
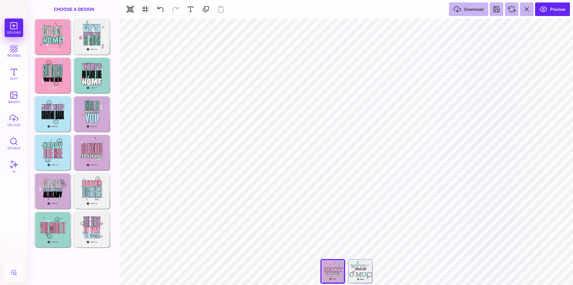
scroll to position [445, 0]
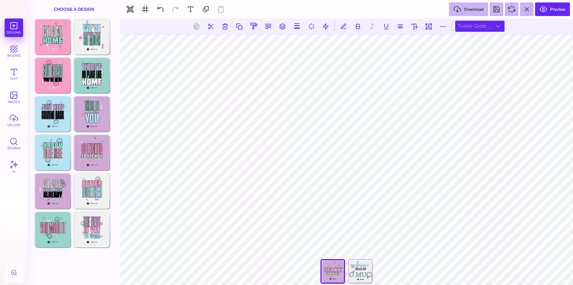
click at [490, 25] on div "Tusker Grotesk 4800 Super" at bounding box center [479, 26] width 49 height 11
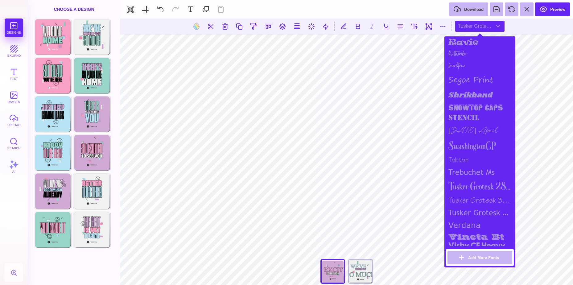
scroll to position [692, 0]
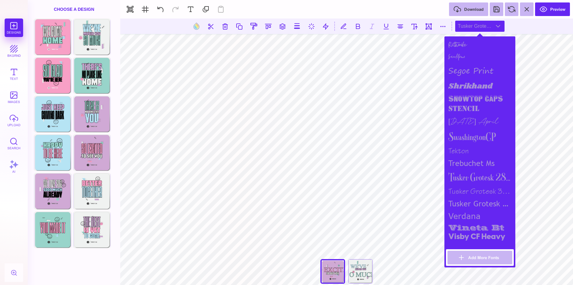
click at [454, 208] on div "Tusker Grotesk 4800 Super" at bounding box center [480, 204] width 68 height 12
click at [468, 192] on div "Tusker Grotesk 3700 Bold" at bounding box center [480, 191] width 68 height 13
click at [469, 185] on div "Tusker Grotesk 2800 Super" at bounding box center [480, 177] width 68 height 16
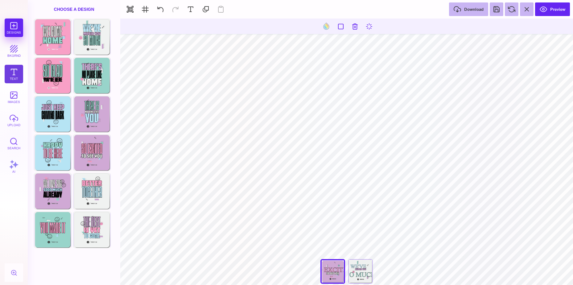
click at [12, 77] on button "Text" at bounding box center [14, 74] width 19 height 19
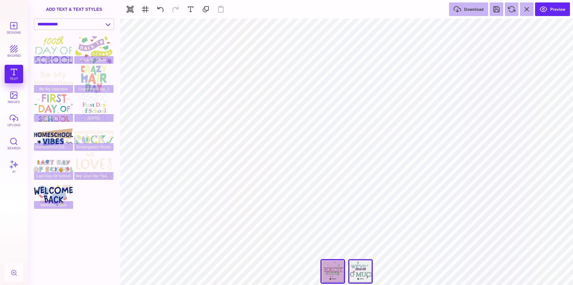
click at [364, 270] on div "We Missed You So Much" at bounding box center [360, 271] width 25 height 25
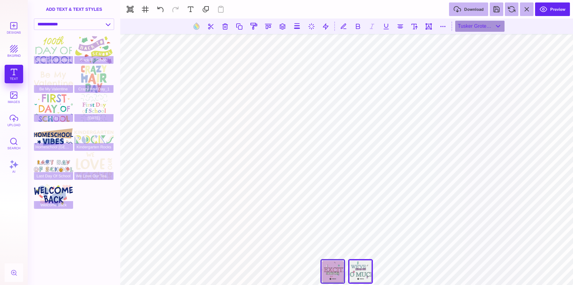
click at [326, 268] on div "So Excited To See You" at bounding box center [332, 271] width 25 height 25
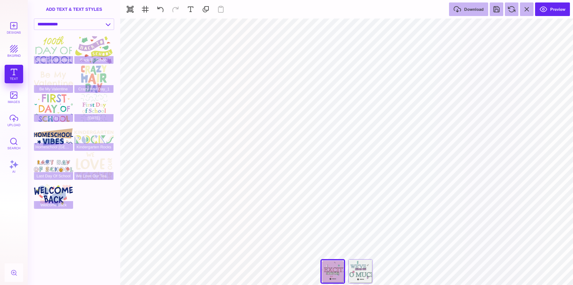
click at [15, 73] on div "Designs bkgrnd Text images upload Search AI" at bounding box center [14, 152] width 28 height 266
type input "#CFA9D4"
click at [15, 75] on div "Designs bkgrnd Text images upload Search AI" at bounding box center [14, 152] width 28 height 266
click at [23, 91] on button "images" at bounding box center [14, 97] width 19 height 19
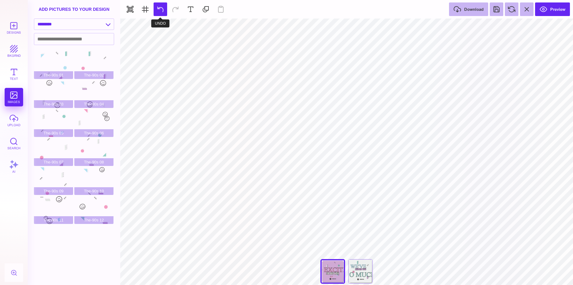
click at [164, 9] on button at bounding box center [161, 9] width 14 height 14
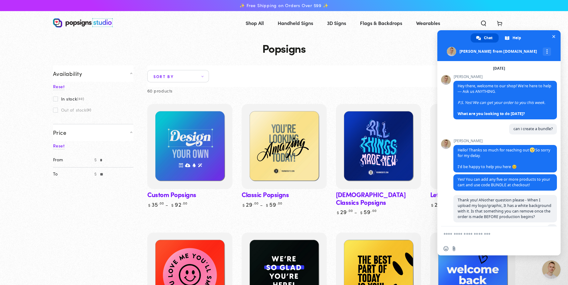
scroll to position [380, 0]
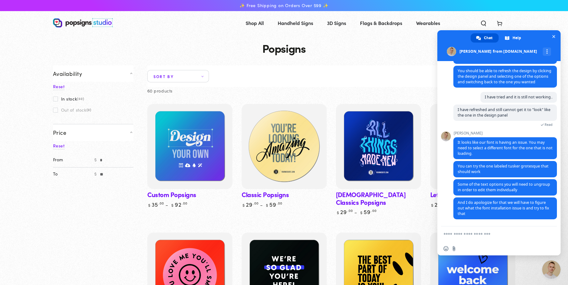
click at [291, 137] on img at bounding box center [284, 147] width 88 height 88
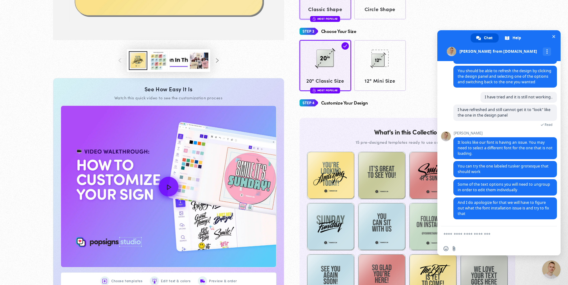
scroll to position [246, 0]
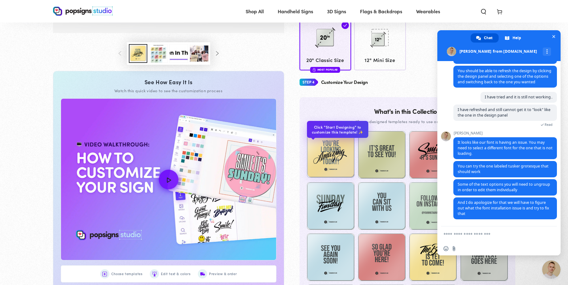
click at [339, 162] on img at bounding box center [331, 154] width 48 height 48
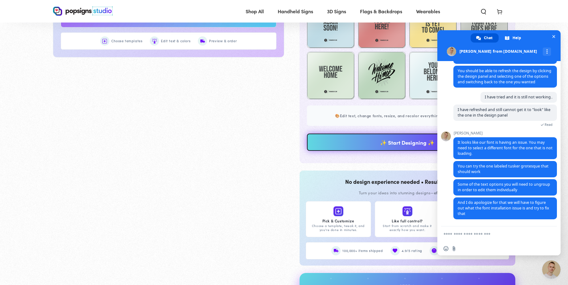
click at [337, 140] on link "✨ Start Designing ✨" at bounding box center [407, 142] width 201 height 17
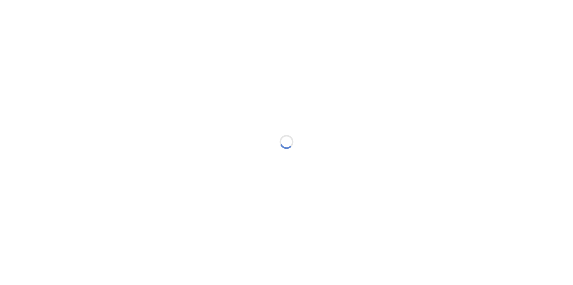
type textarea "An ancient tree with a door leading to a magical world"
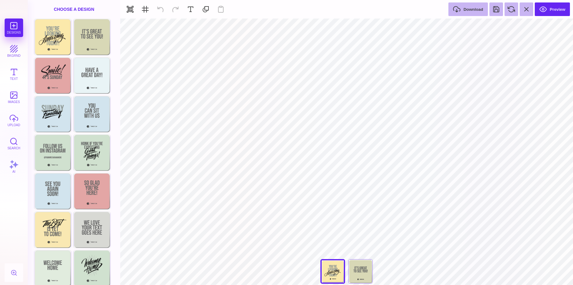
type textarea "**********"
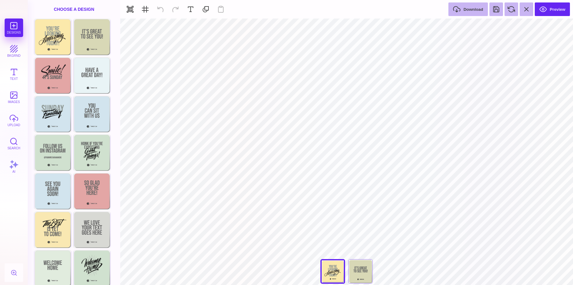
type textarea "**********"
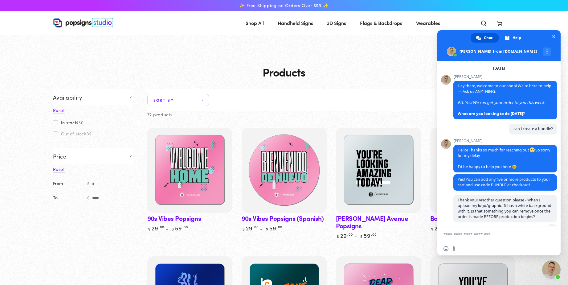
scroll to position [456, 0]
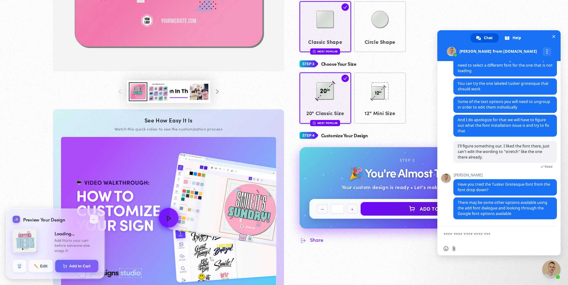
scroll to position [216, 0]
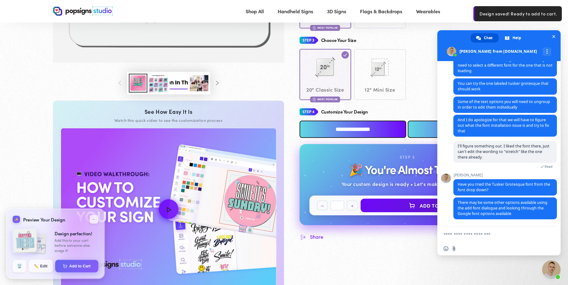
click at [326, 126] on input "**********" at bounding box center [353, 129] width 107 height 17
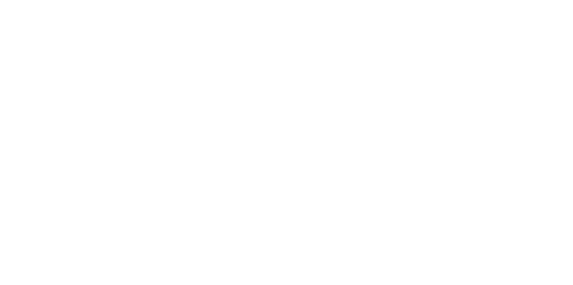
scroll to position [0, 0]
type textarea "An ancient tree with a door leading to a magical world"
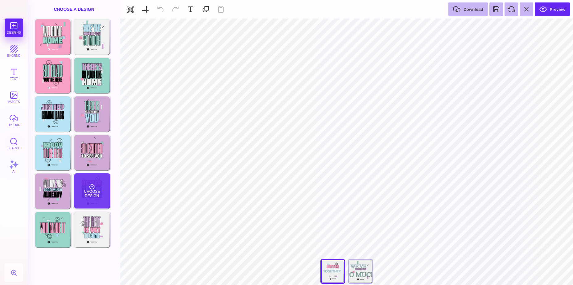
click at [96, 187] on div "Choose Design" at bounding box center [92, 190] width 36 height 35
type input "#B6E4F5"
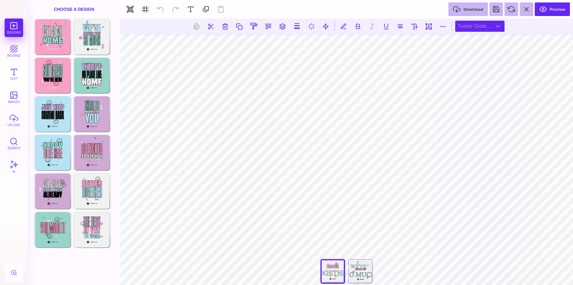
click at [481, 31] on div "Tusker Grotesk 2800 Super" at bounding box center [479, 26] width 49 height 11
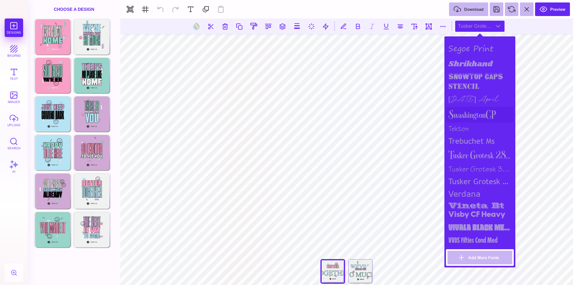
scroll to position [723, 0]
click at [481, 178] on div "Tusker Grotesk 4800 Super" at bounding box center [480, 182] width 68 height 12
click at [479, 167] on div "Tusker Grotesk 3700 Bold" at bounding box center [480, 169] width 68 height 13
click at [191, 12] on button at bounding box center [191, 9] width 14 height 14
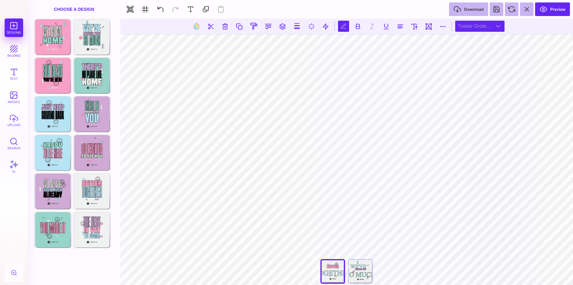
click at [486, 28] on div "Tusker Grotesk 2800 Super" at bounding box center [479, 26] width 49 height 11
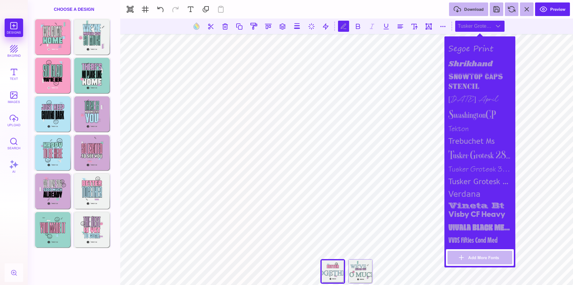
click at [473, 150] on div "Tusker Grotesk 2800 Super" at bounding box center [480, 155] width 68 height 16
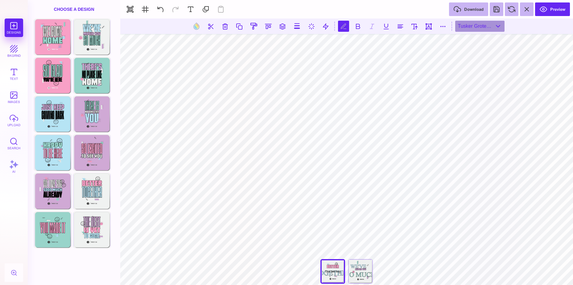
type textarea "*"
type textarea "*********"
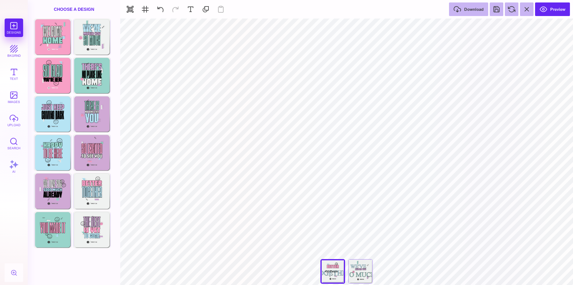
type input "#000000"
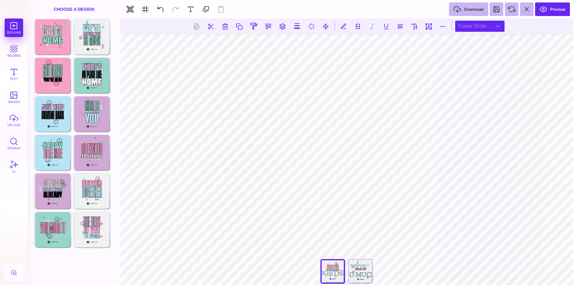
click at [484, 29] on div "Tusker Grotesk 2800 Super" at bounding box center [479, 26] width 49 height 11
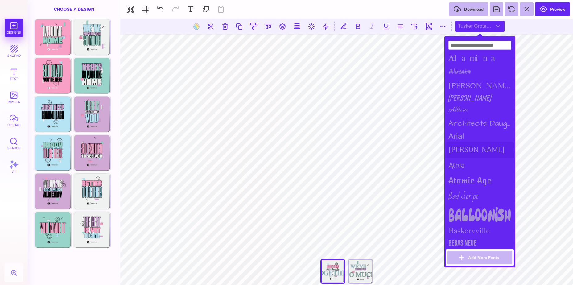
click at [472, 145] on div "[PERSON_NAME]" at bounding box center [480, 150] width 68 height 16
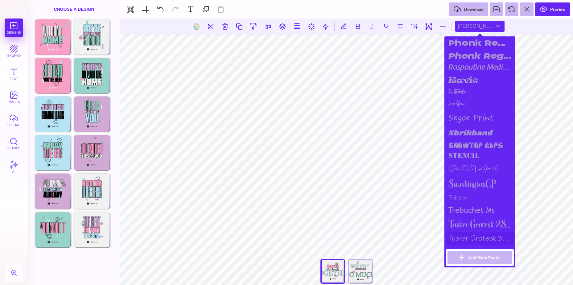
scroll to position [723, 0]
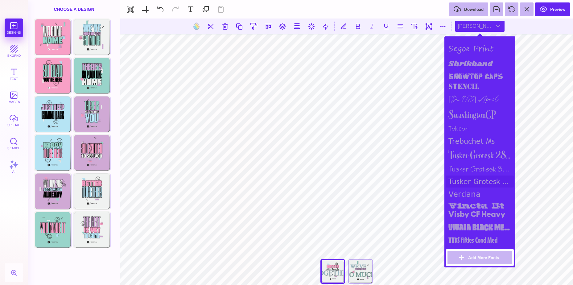
click at [481, 182] on div "Tusker Grotesk 4800 Super" at bounding box center [480, 182] width 68 height 12
click at [487, 168] on div "Tusker Grotesk 3700 Bold" at bounding box center [480, 169] width 68 height 13
click at [479, 151] on div "Tusker Grotesk 2800 Super" at bounding box center [480, 155] width 68 height 16
click at [481, 163] on div "Tusker Grotesk 3700 Bold" at bounding box center [480, 169] width 68 height 13
click at [481, 154] on div "Tusker Grotesk 2800 Super" at bounding box center [480, 155] width 68 height 16
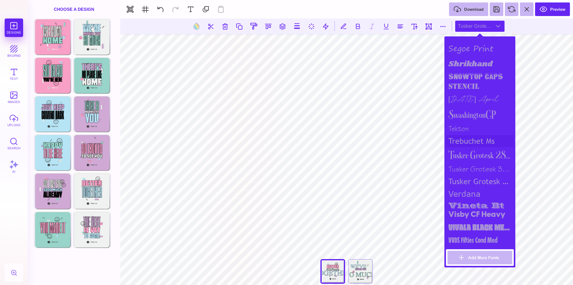
click at [467, 144] on div "trebuchet ms" at bounding box center [480, 141] width 68 height 12
click at [413, 28] on button at bounding box center [414, 26] width 11 height 11
type input "***"
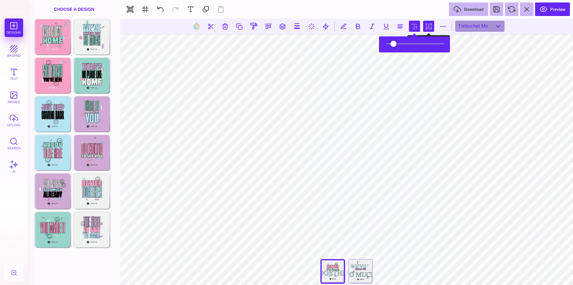
click at [424, 21] on button at bounding box center [428, 26] width 11 height 11
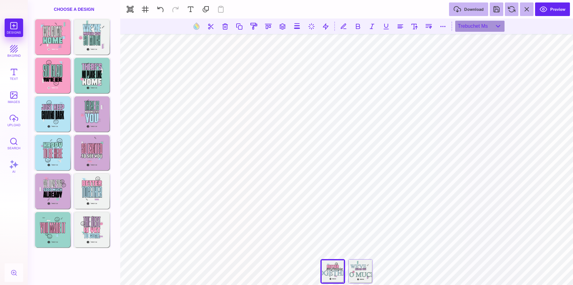
type textarea "**********"
click at [365, 24] on section at bounding box center [346, 26] width 453 height 15
click at [360, 24] on button at bounding box center [357, 26] width 11 height 11
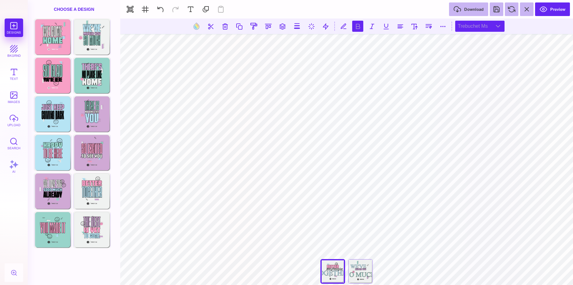
click at [479, 29] on div "trebuchet ms" at bounding box center [479, 26] width 49 height 11
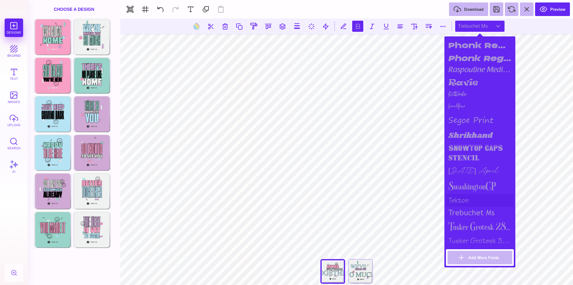
scroll to position [723, 0]
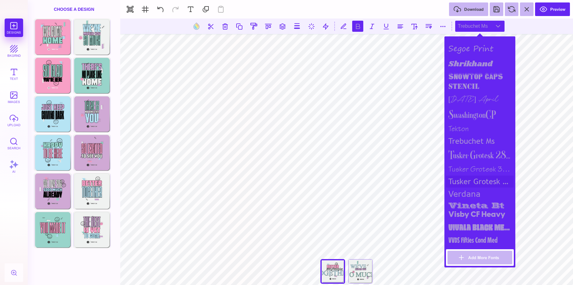
click at [471, 176] on div "Tusker Grotesk 4800 Super" at bounding box center [480, 182] width 68 height 12
click at [471, 167] on div "Tusker Grotesk 3700 Bold" at bounding box center [480, 169] width 68 height 13
click at [470, 155] on div "Tusker Grotesk 2800 Super" at bounding box center [480, 155] width 68 height 16
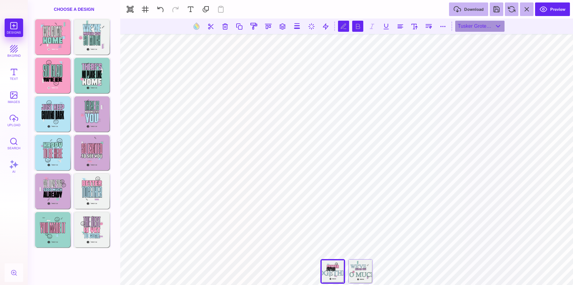
scroll to position [0, 1]
type textarea "*"
type textarea "********"
click at [196, 25] on button at bounding box center [197, 26] width 12 height 12
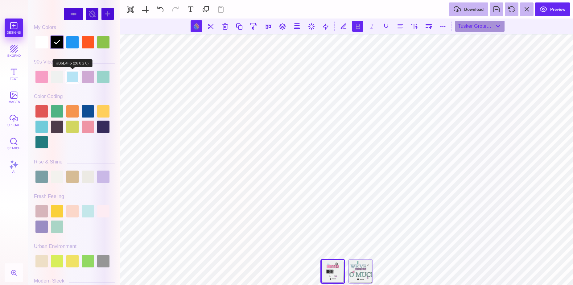
click at [74, 76] on div at bounding box center [72, 77] width 12 height 12
type input "#B6E4F5"
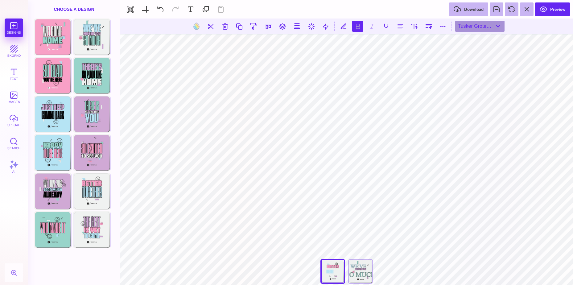
scroll to position [513, 0]
click at [306, 29] on button at bounding box center [311, 26] width 11 height 11
type input "*"
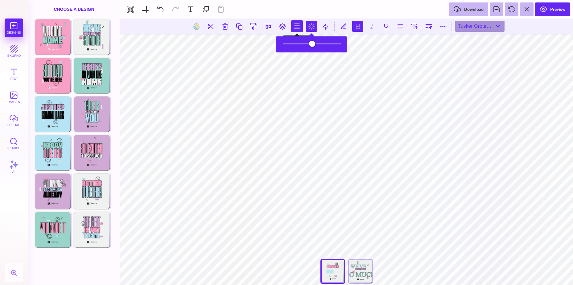
click at [296, 31] on button at bounding box center [297, 26] width 12 height 12
click at [272, 42] on input "range" at bounding box center [298, 44] width 62 height 4
type input "***"
click at [273, 42] on input "range" at bounding box center [298, 44] width 62 height 4
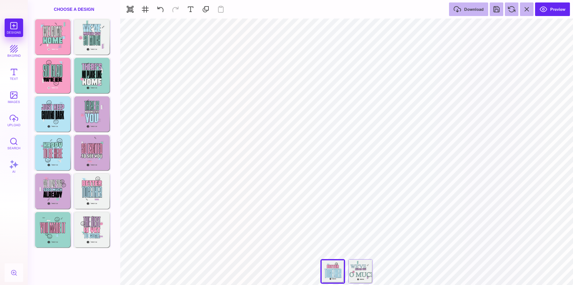
scroll to position [545, 0]
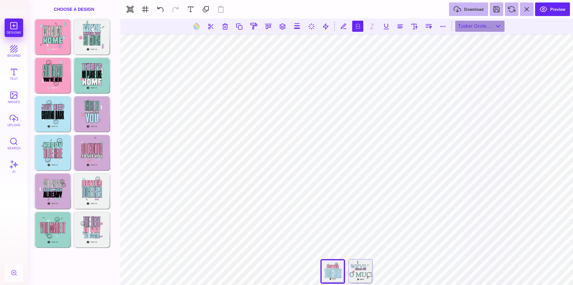
type textarea "**********"
